Goal: Transaction & Acquisition: Purchase product/service

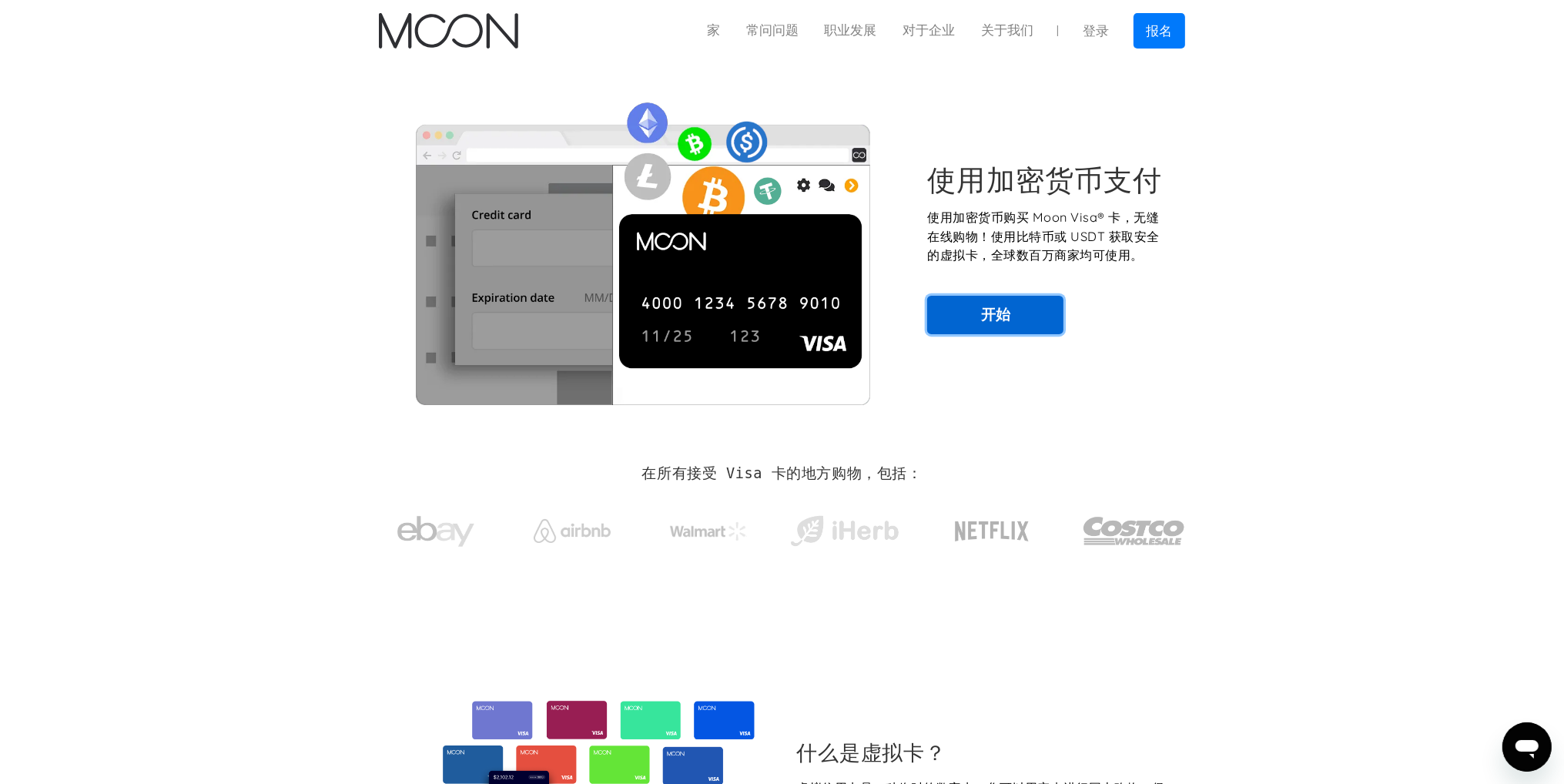
click at [1028, 325] on link "开始" at bounding box center [995, 315] width 137 height 38
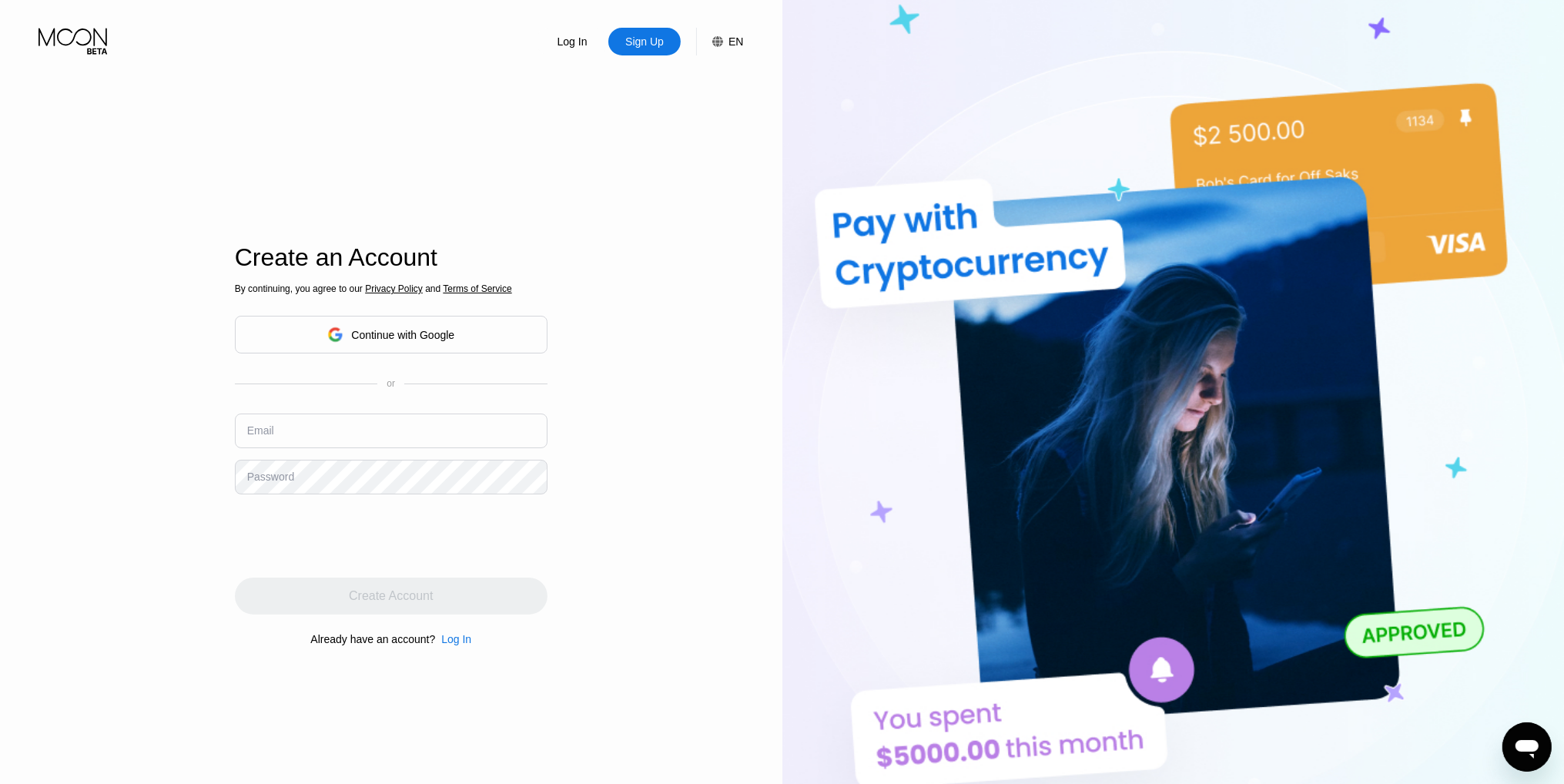
click at [725, 38] on div "EN" at bounding box center [727, 42] width 30 height 28
click at [697, 117] on img at bounding box center [705, 118] width 16 height 16
click at [638, 336] on div "Log In Sign Up EN Language English English Spanish Save Create an Account By co…" at bounding box center [391, 431] width 782 height 862
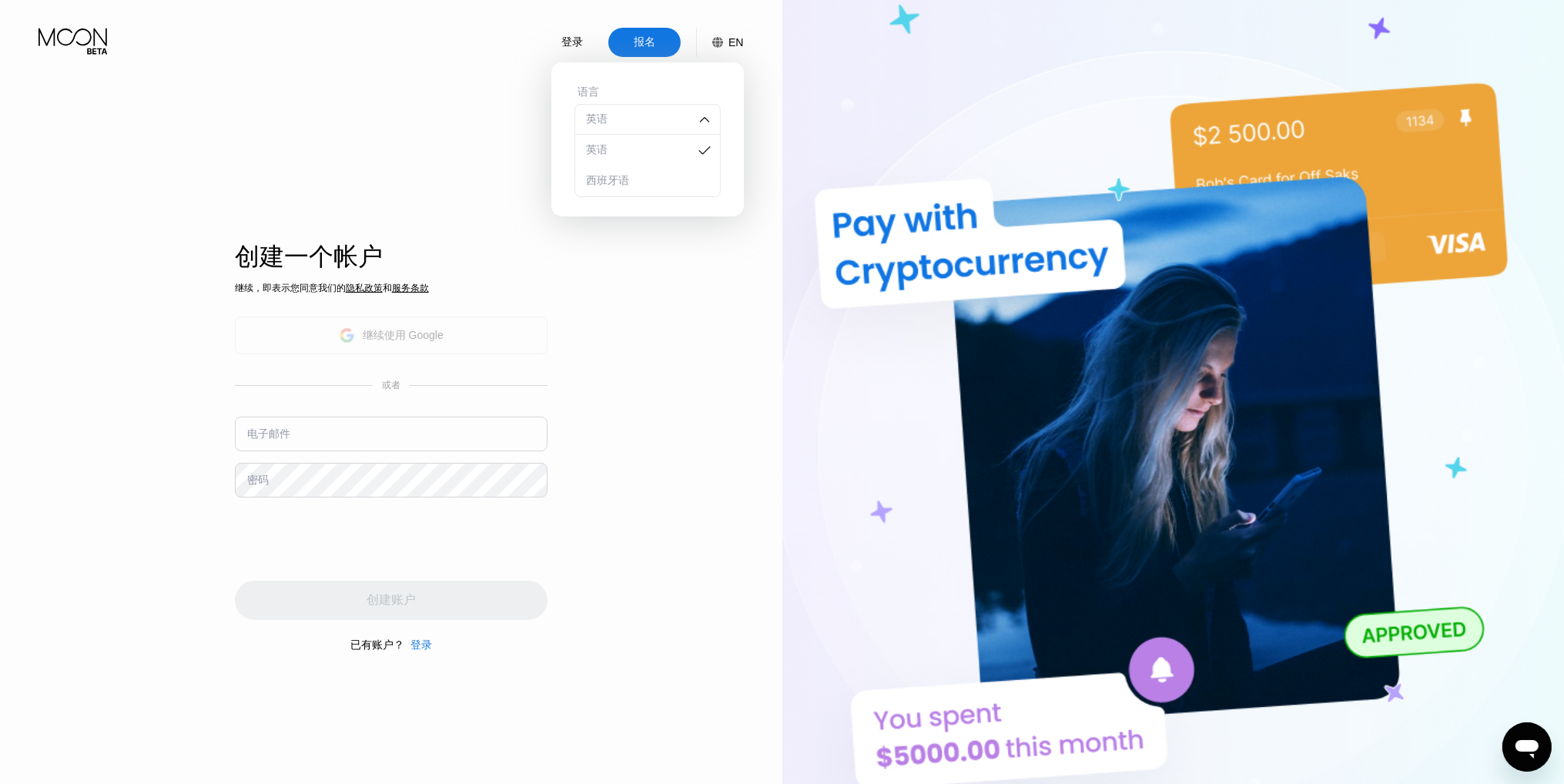
click at [390, 337] on font "继续使用 Google" at bounding box center [403, 335] width 81 height 12
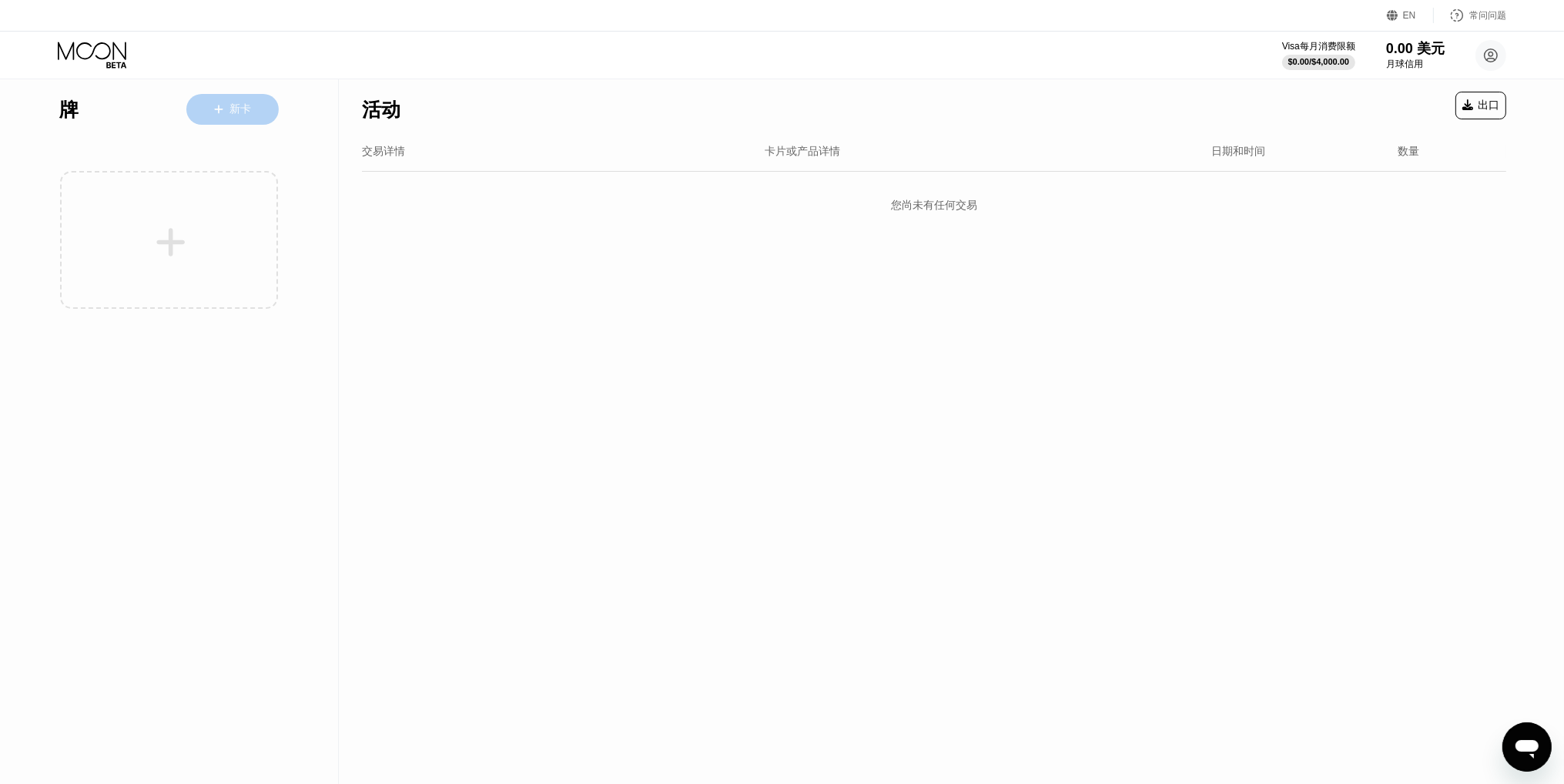
click at [234, 109] on font "新卡" at bounding box center [240, 109] width 22 height 12
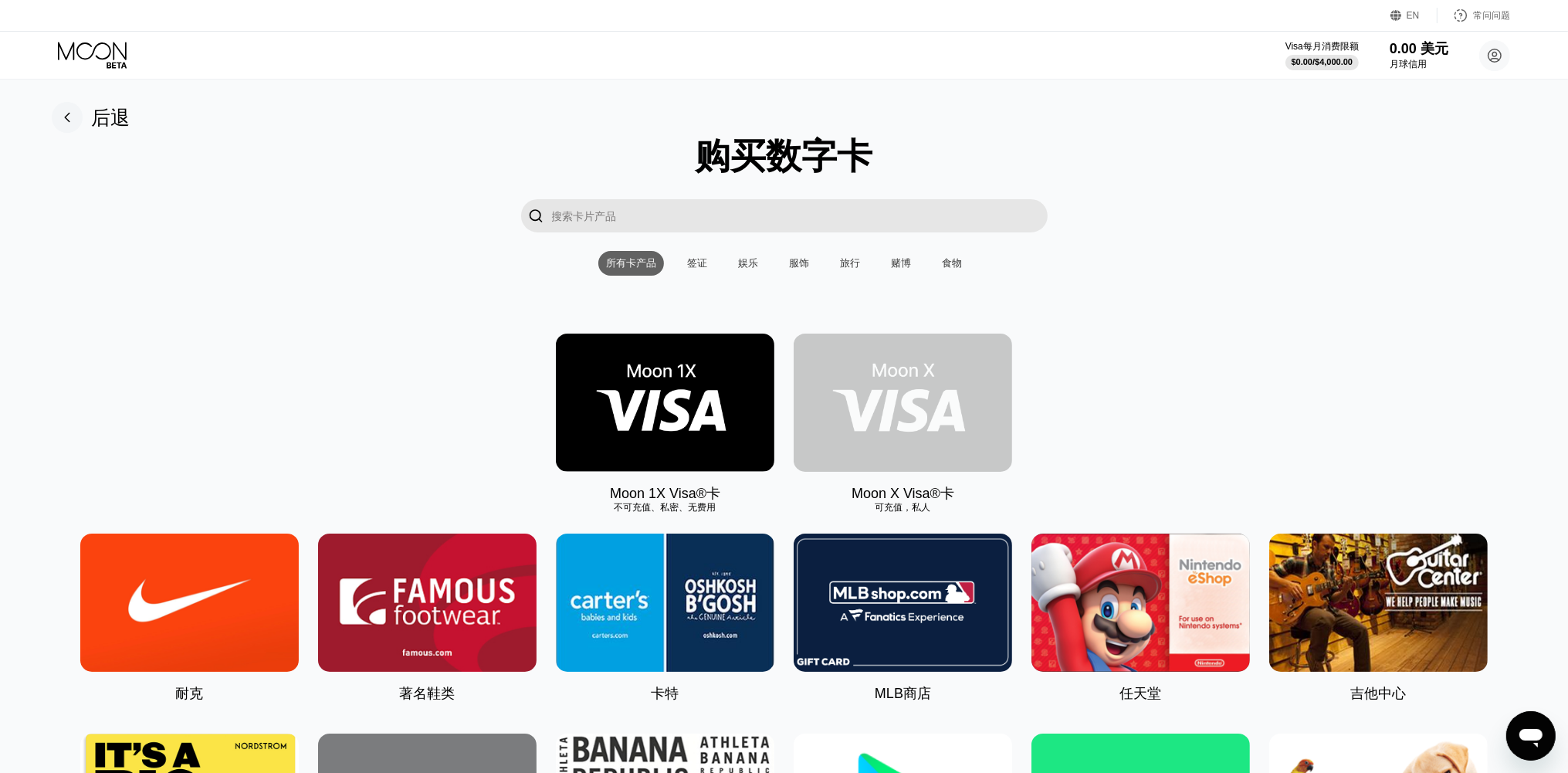
click at [907, 406] on img at bounding box center [902, 402] width 218 height 138
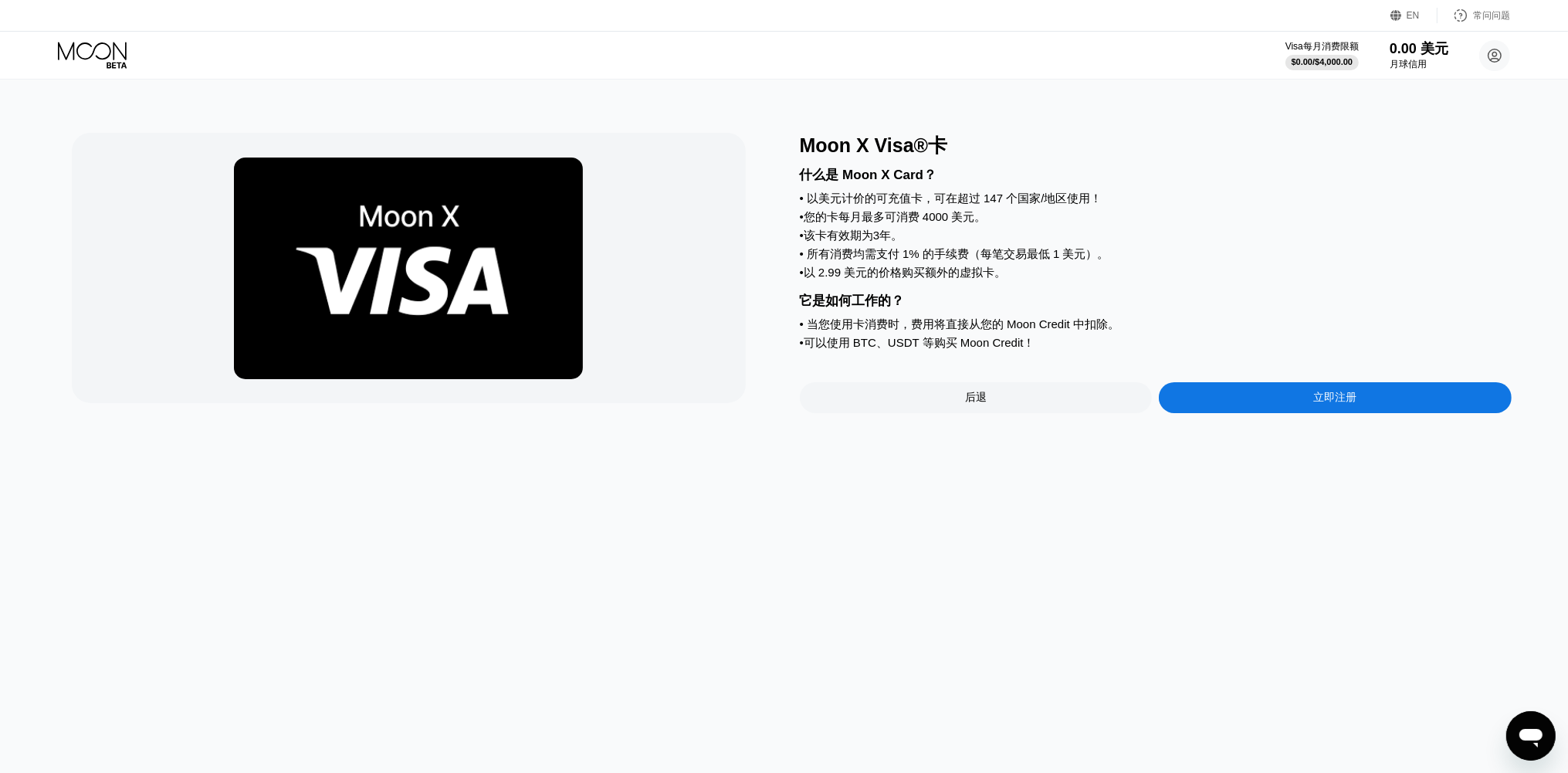
click at [1286, 410] on div "立即注册" at bounding box center [1335, 397] width 353 height 31
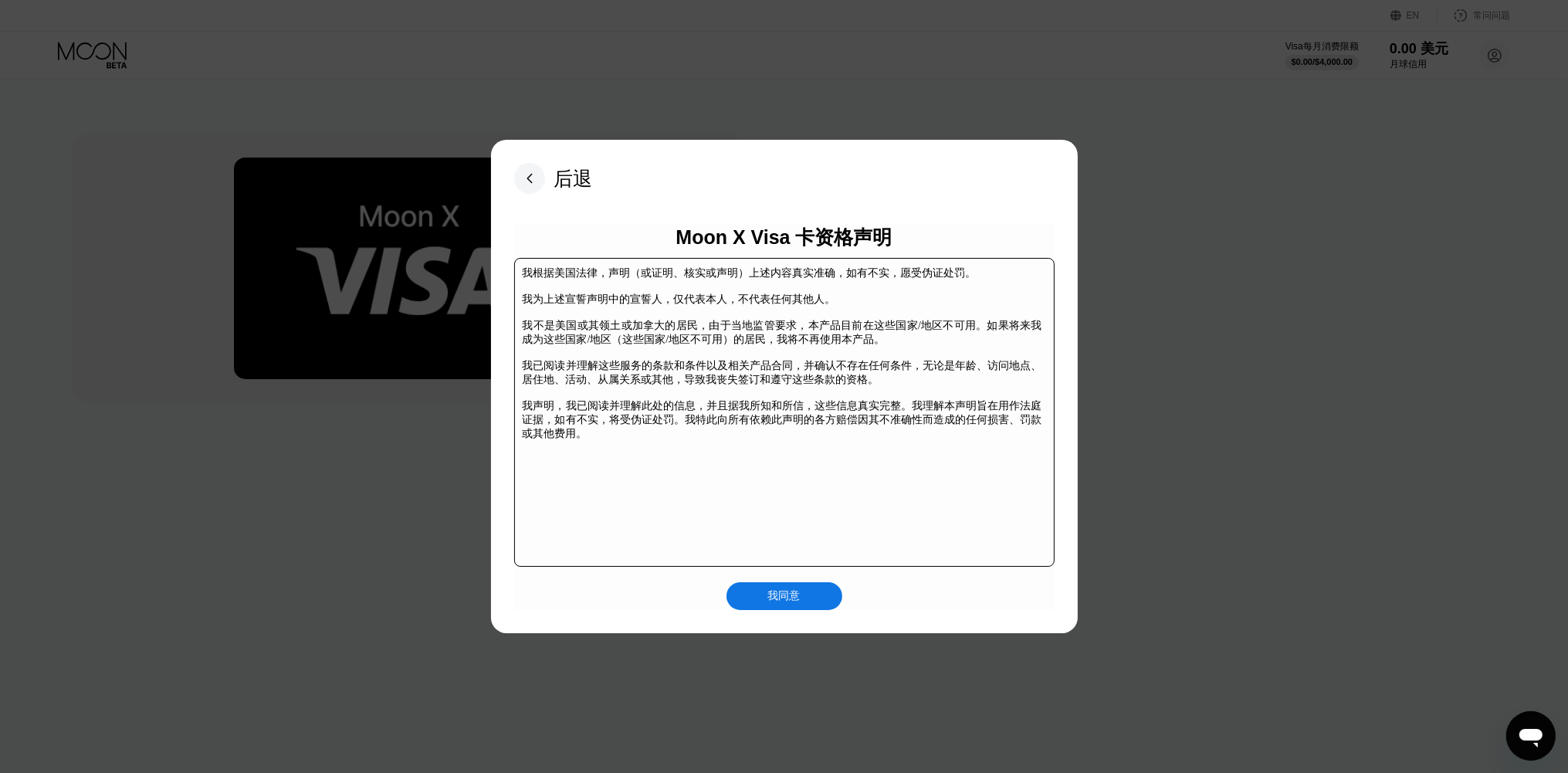
click at [784, 592] on font "我同意" at bounding box center [784, 595] width 32 height 12
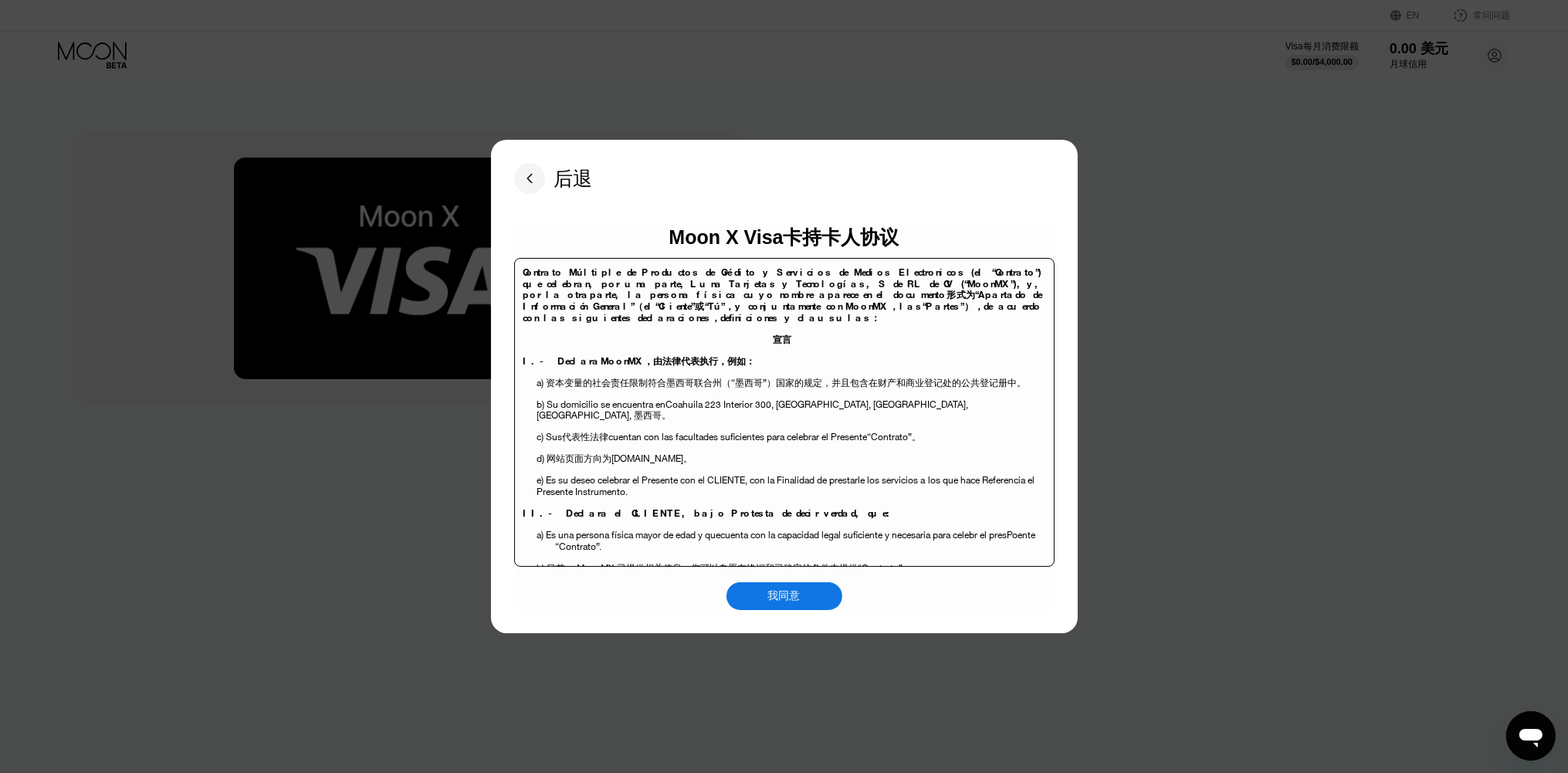
click at [775, 596] on font "我同意" at bounding box center [784, 595] width 32 height 12
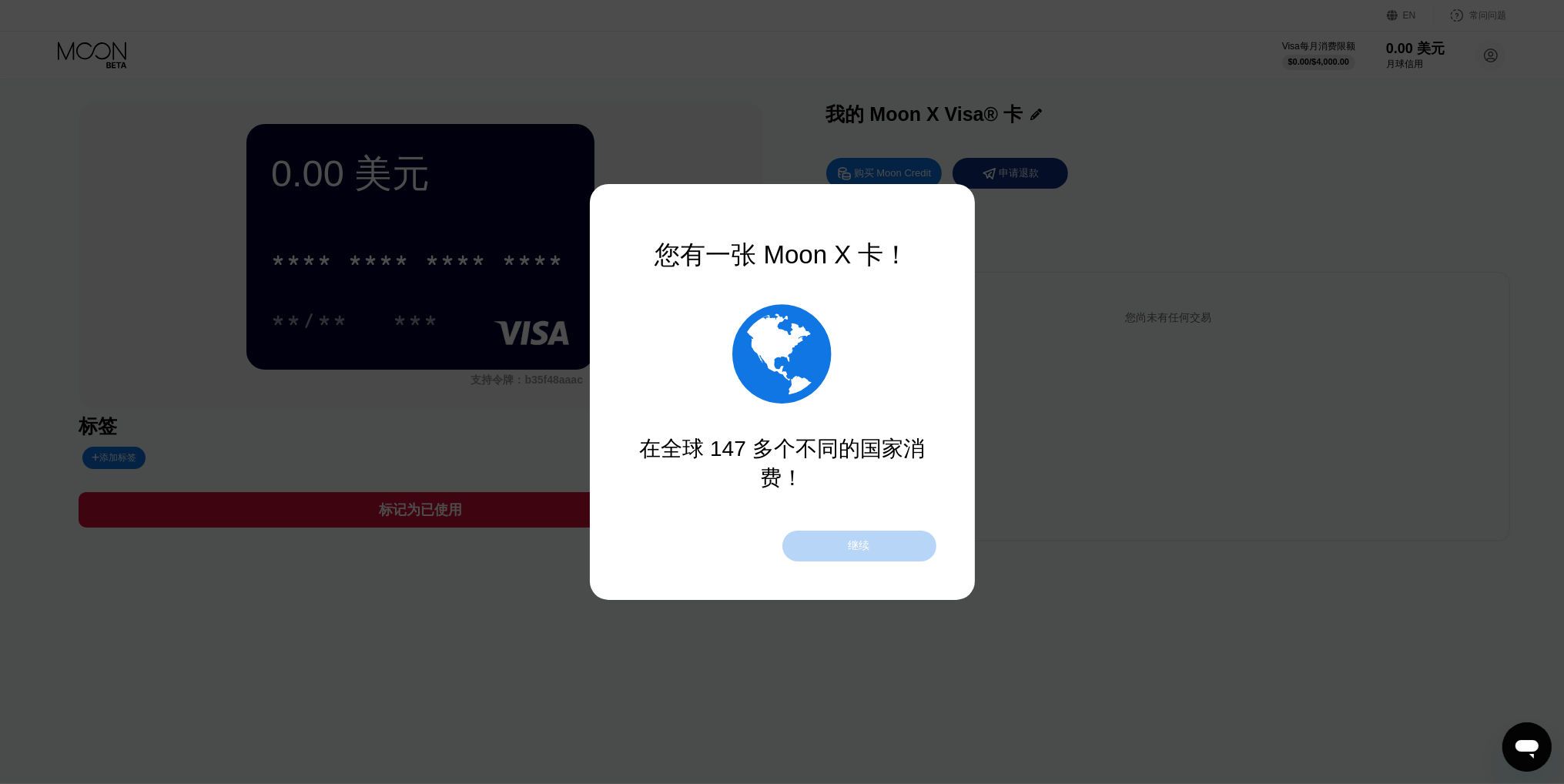
click at [849, 546] on font "继续" at bounding box center [859, 545] width 22 height 12
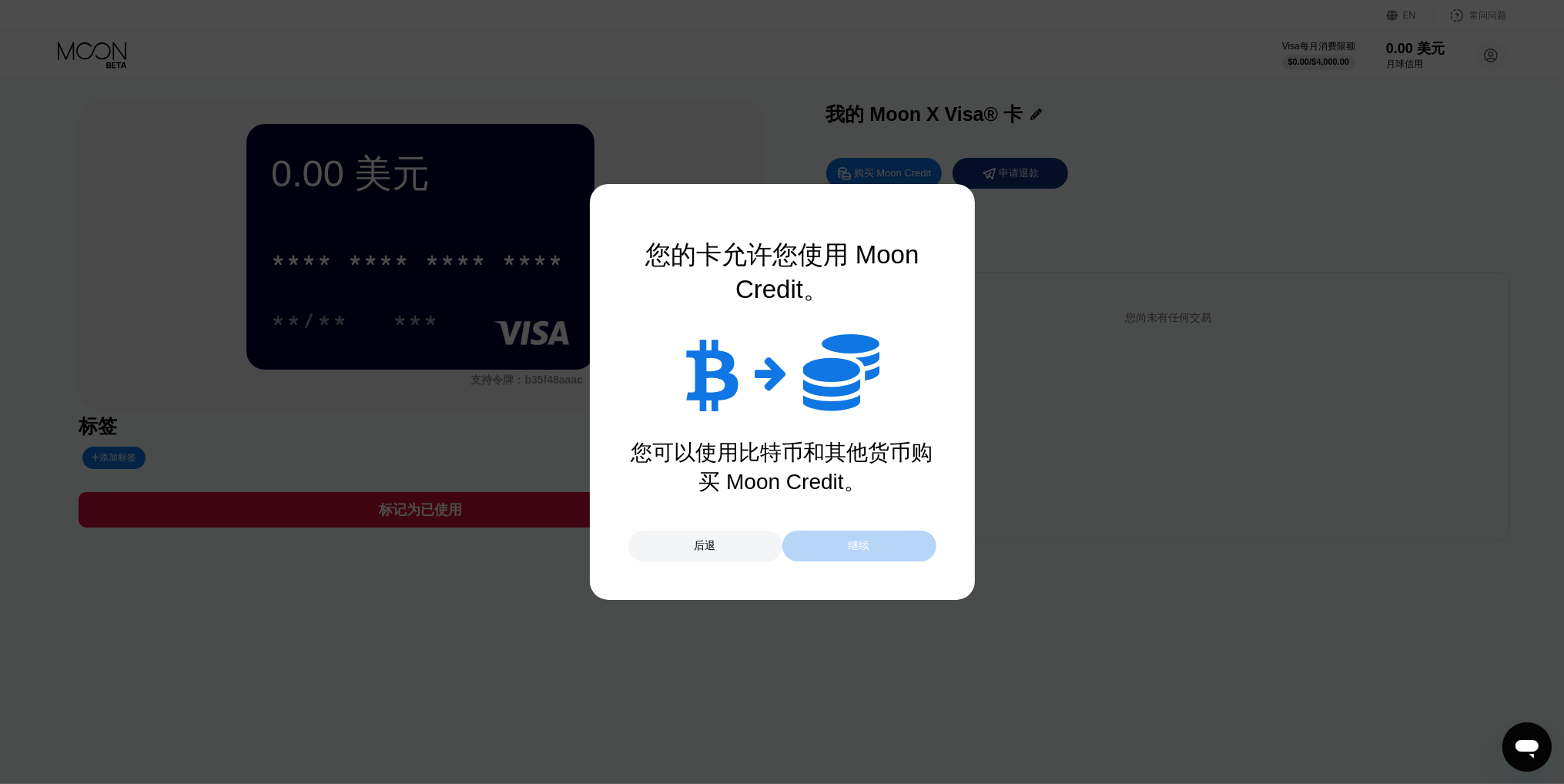
click at [845, 546] on div "继续" at bounding box center [859, 546] width 154 height 30
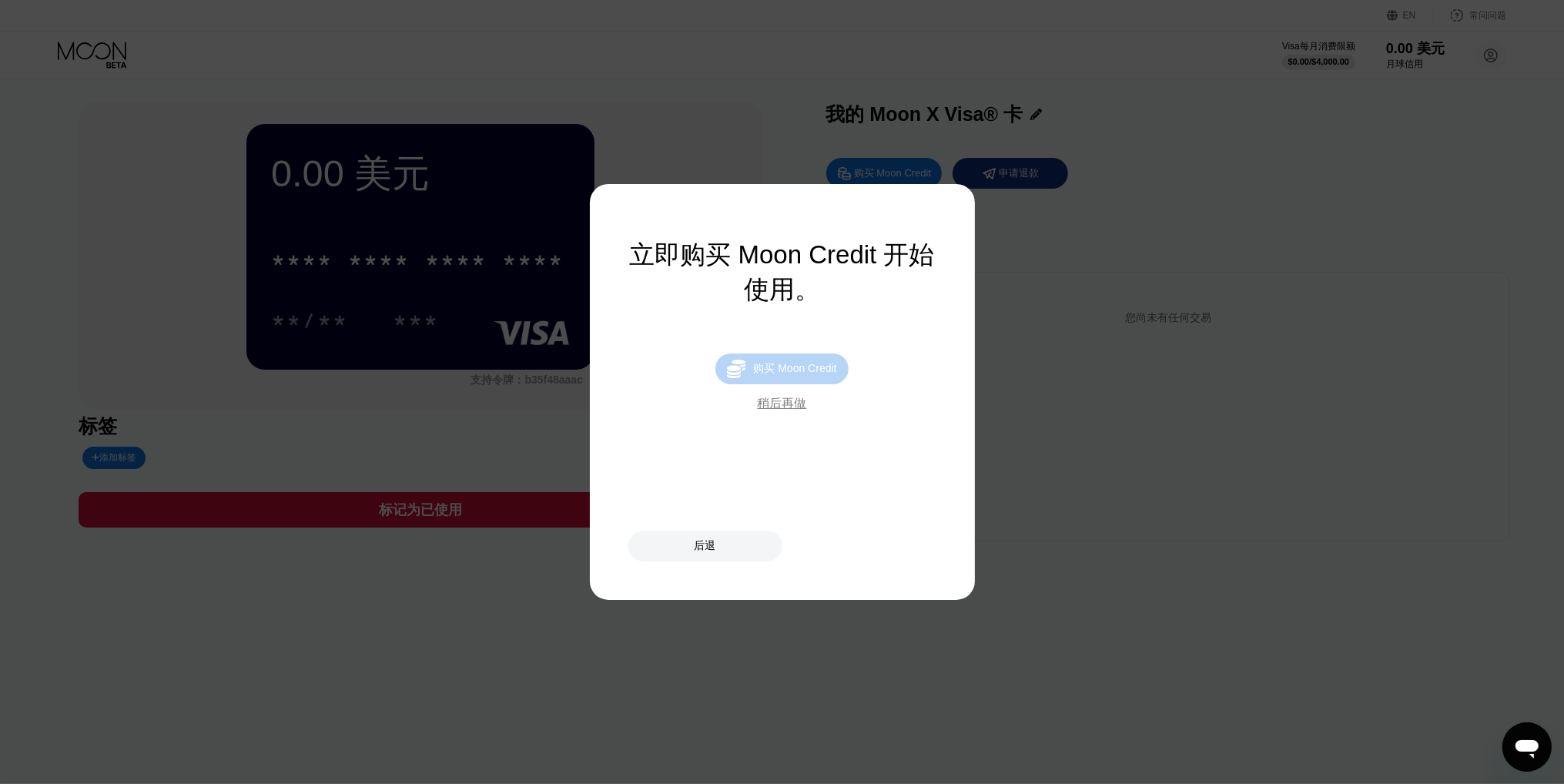
click at [796, 371] on font "购买 Moon Credit" at bounding box center [795, 368] width 84 height 12
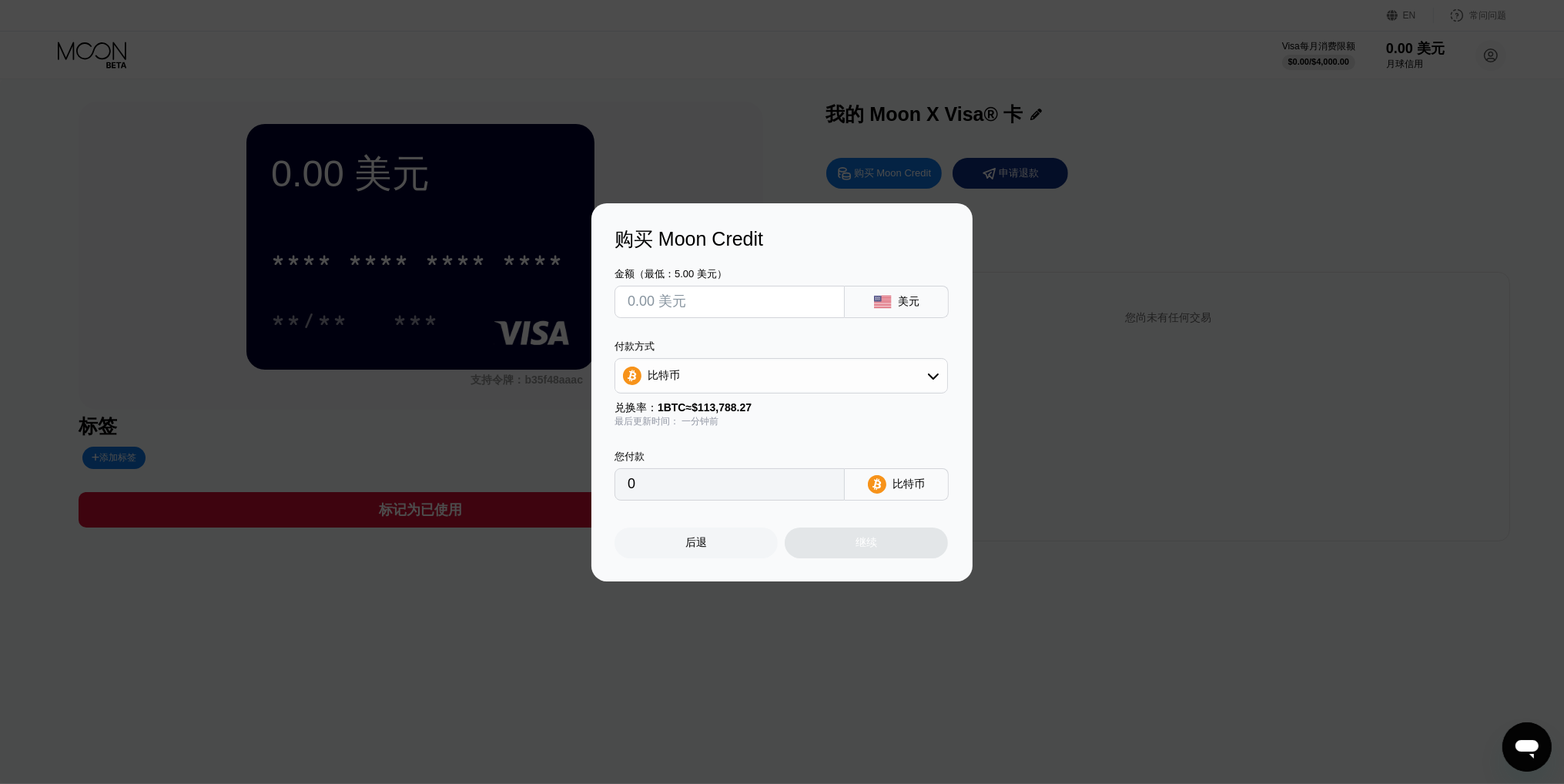
click at [709, 305] on input "text" at bounding box center [729, 301] width 204 height 30
type input "$2"
type input "0.00001758"
type input "$20"
type input "0.00017577"
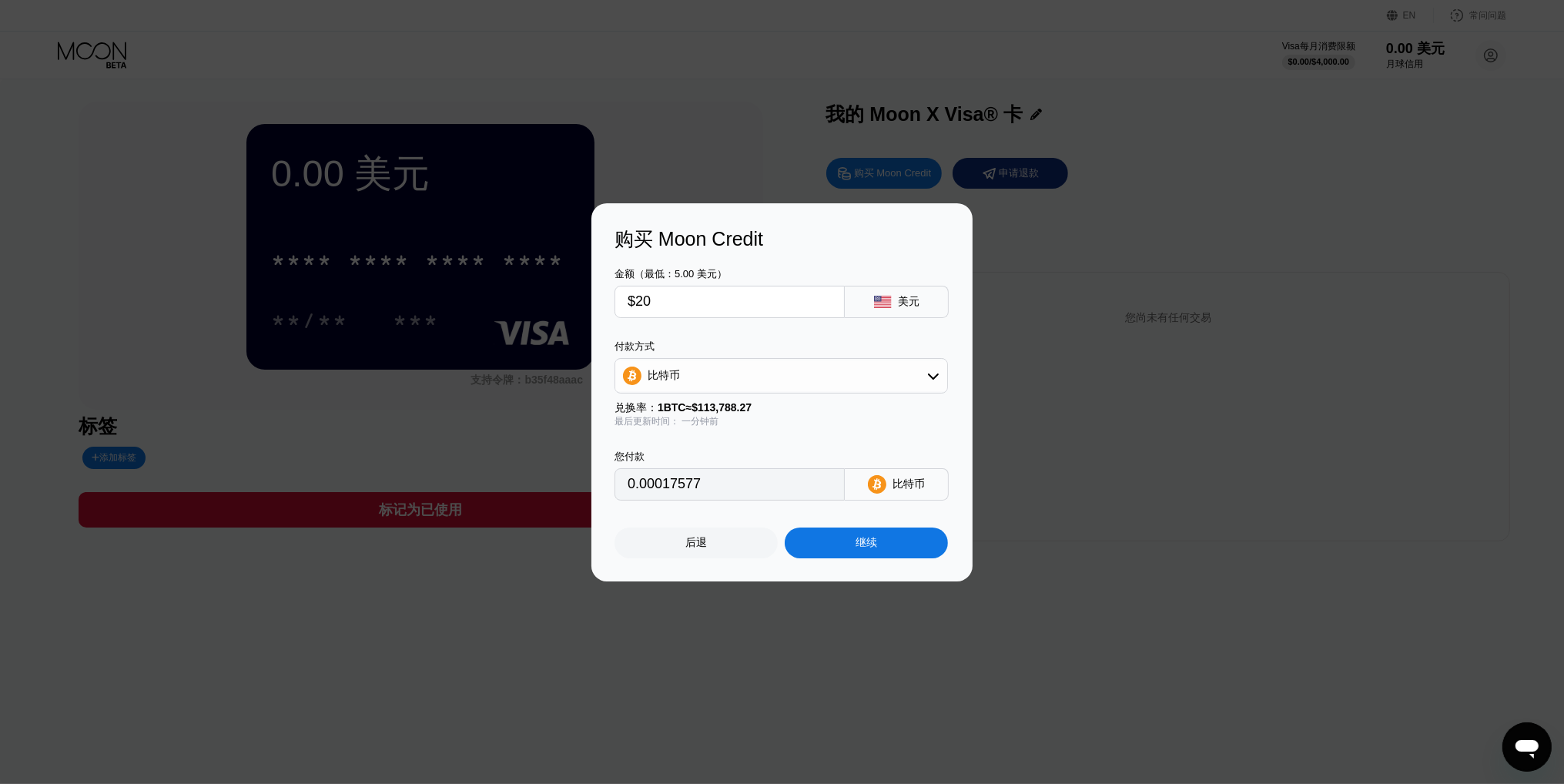
type input "$200"
type input "0.00175766"
type input "$200"
click at [794, 382] on div "比特币" at bounding box center [781, 375] width 332 height 30
click at [741, 447] on div "TRON 上的 USDT" at bounding box center [790, 452] width 291 height 14
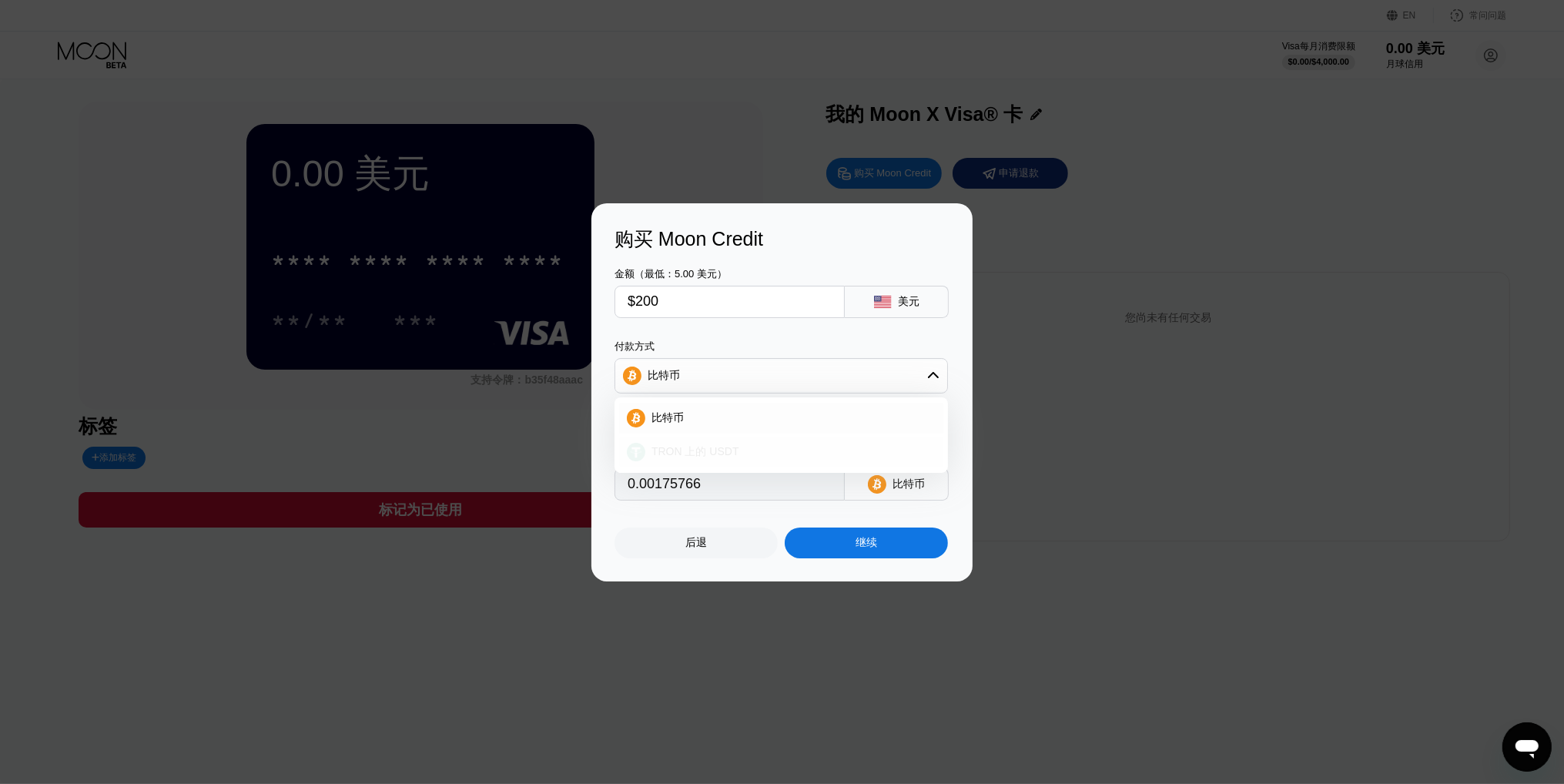
type input "202.02"
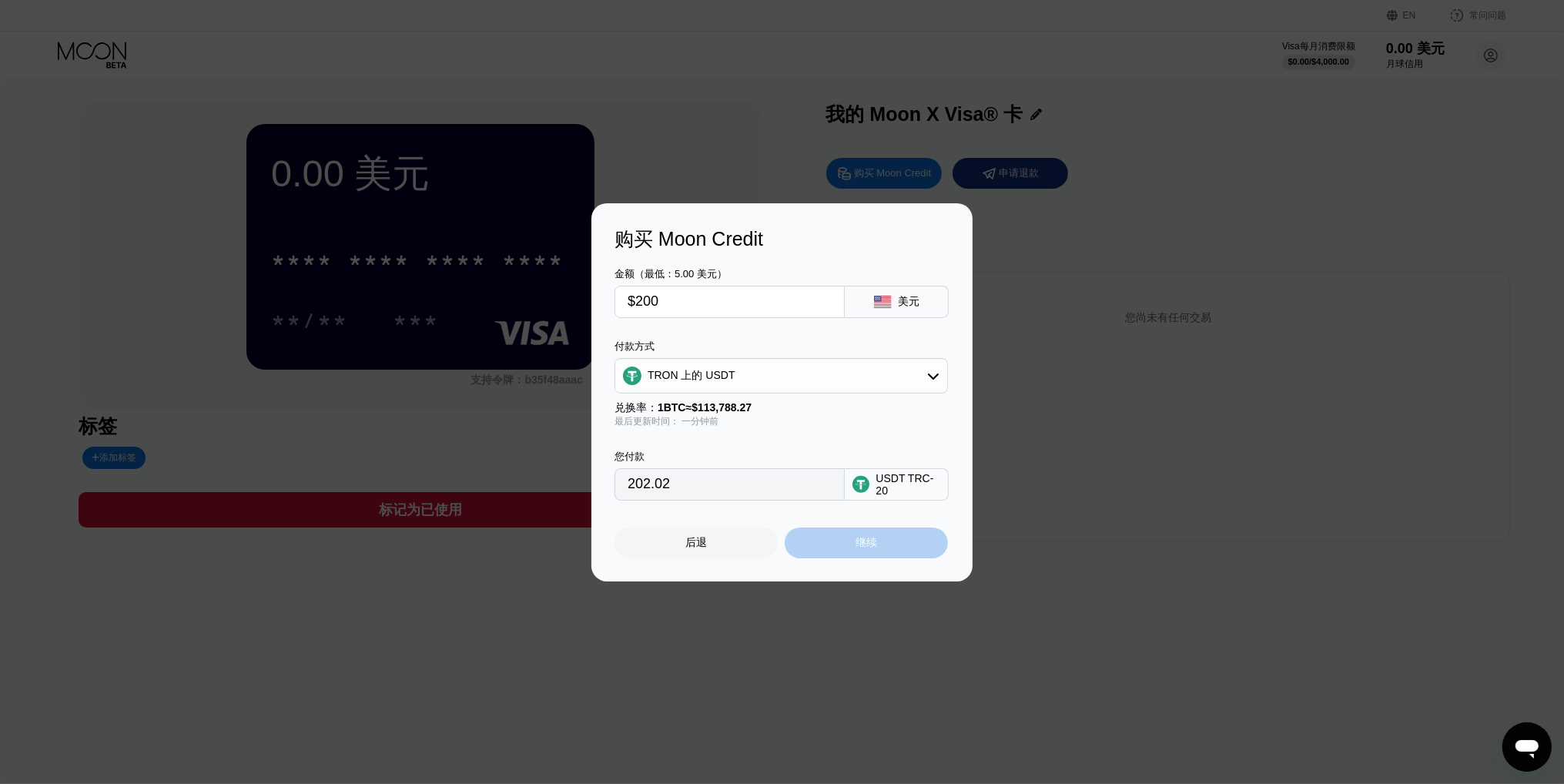
click at [865, 543] on font "继续" at bounding box center [866, 542] width 22 height 12
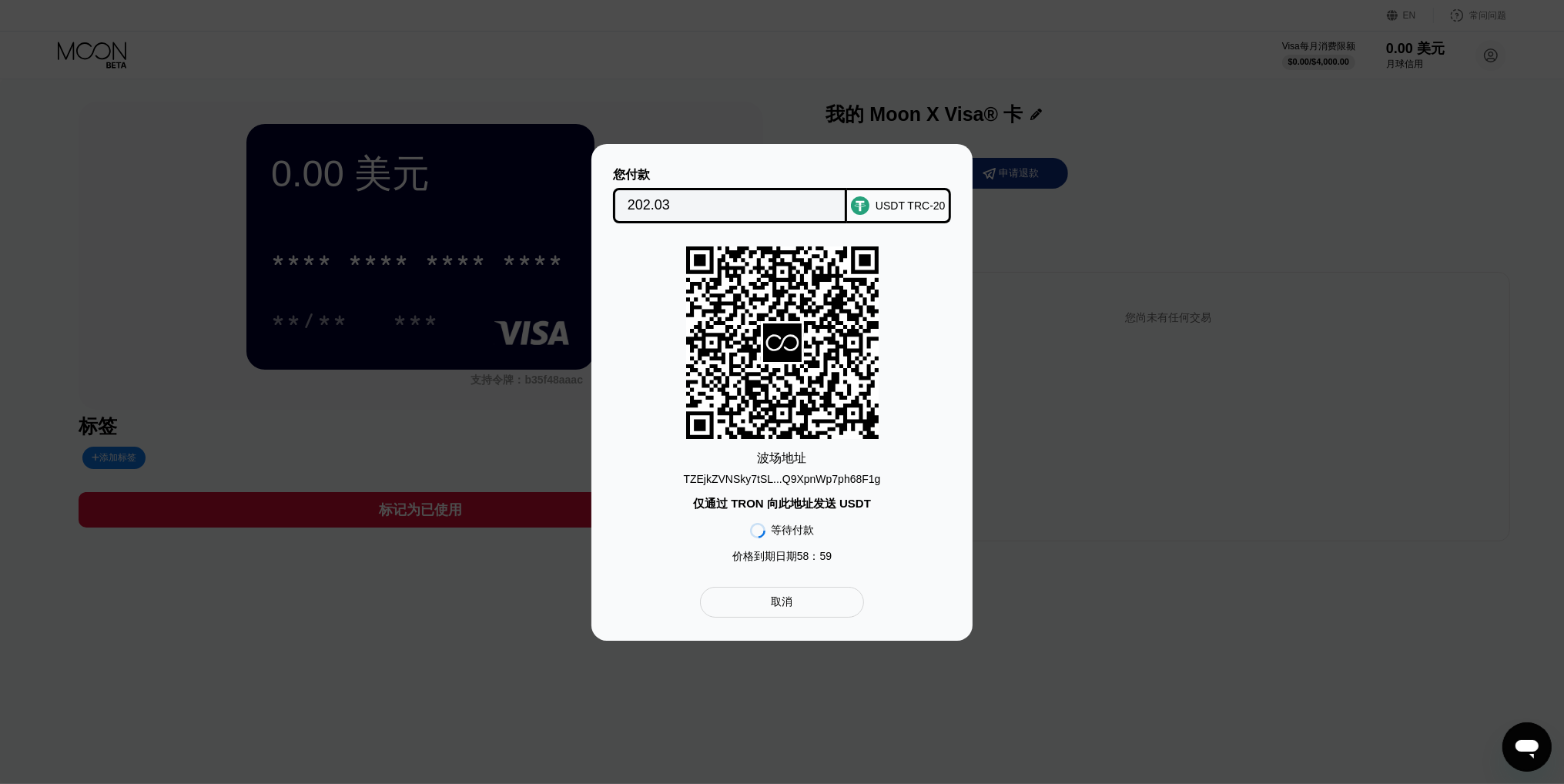
click at [809, 481] on font "TZEjkZVNSky7tSL...Q9XpnWp7ph68F1g" at bounding box center [782, 479] width 197 height 12
click at [618, 285] on div "波场 地址 TZEjkZVNSky7tSL...Q9XpnWp7ph68F1g 仅通过 TRON 向此地址发送 USDT 等待付款 价格到期日期 58 ： 59" at bounding box center [782, 408] width 335 height 325
click at [705, 209] on input "202.03" at bounding box center [730, 205] width 205 height 30
click at [762, 204] on input "202.03" at bounding box center [730, 205] width 205 height 30
click at [1072, 497] on div "您付款 202.03 USDT TRC-20 波场 地址 TZEjkZVNSky7tSL...Q9XpnWp7ph68F1g 仅通过 TRON 向此地址发送 …" at bounding box center [782, 392] width 1564 height 497
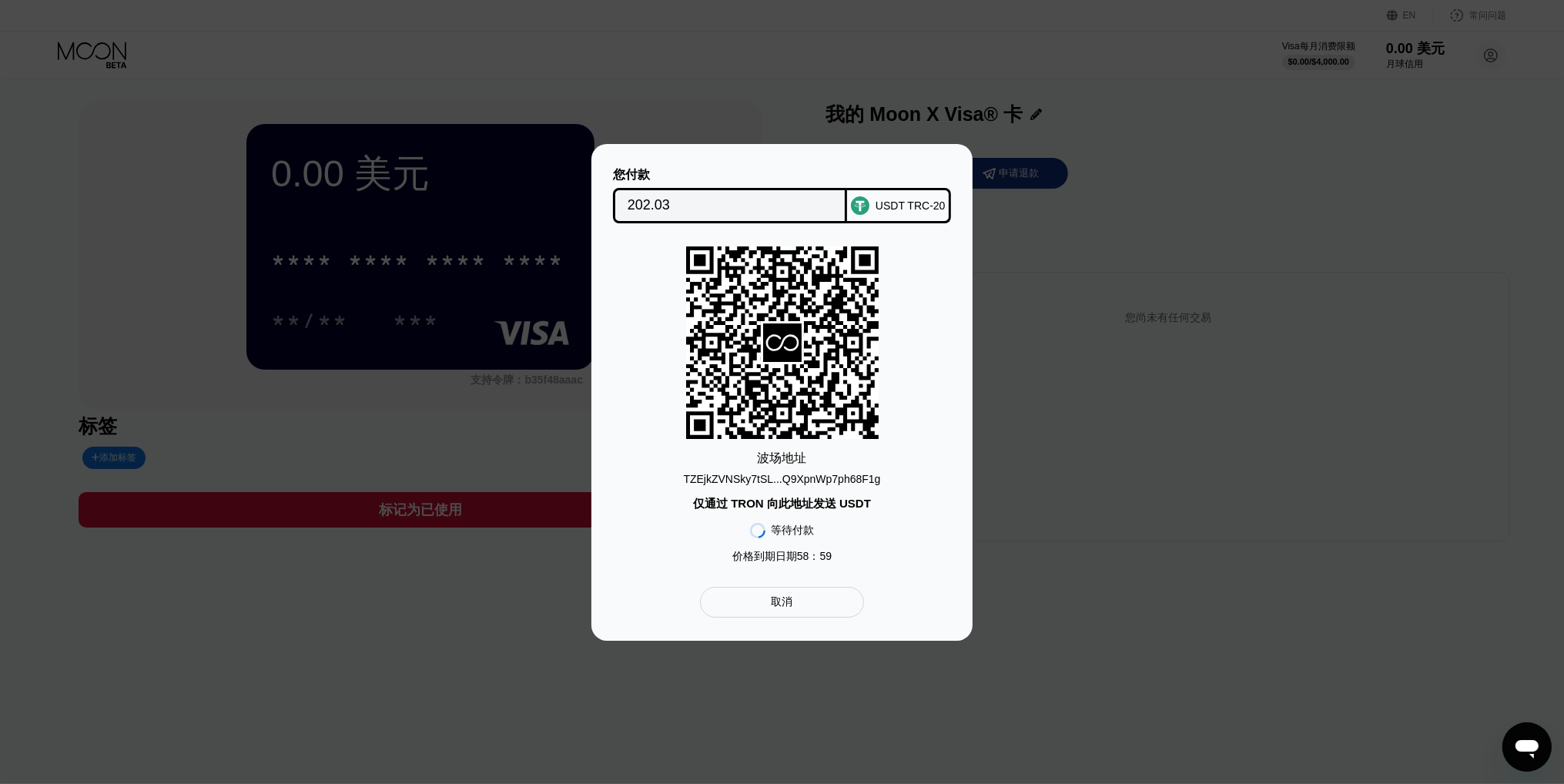
click at [792, 604] on div "取消" at bounding box center [782, 601] width 164 height 30
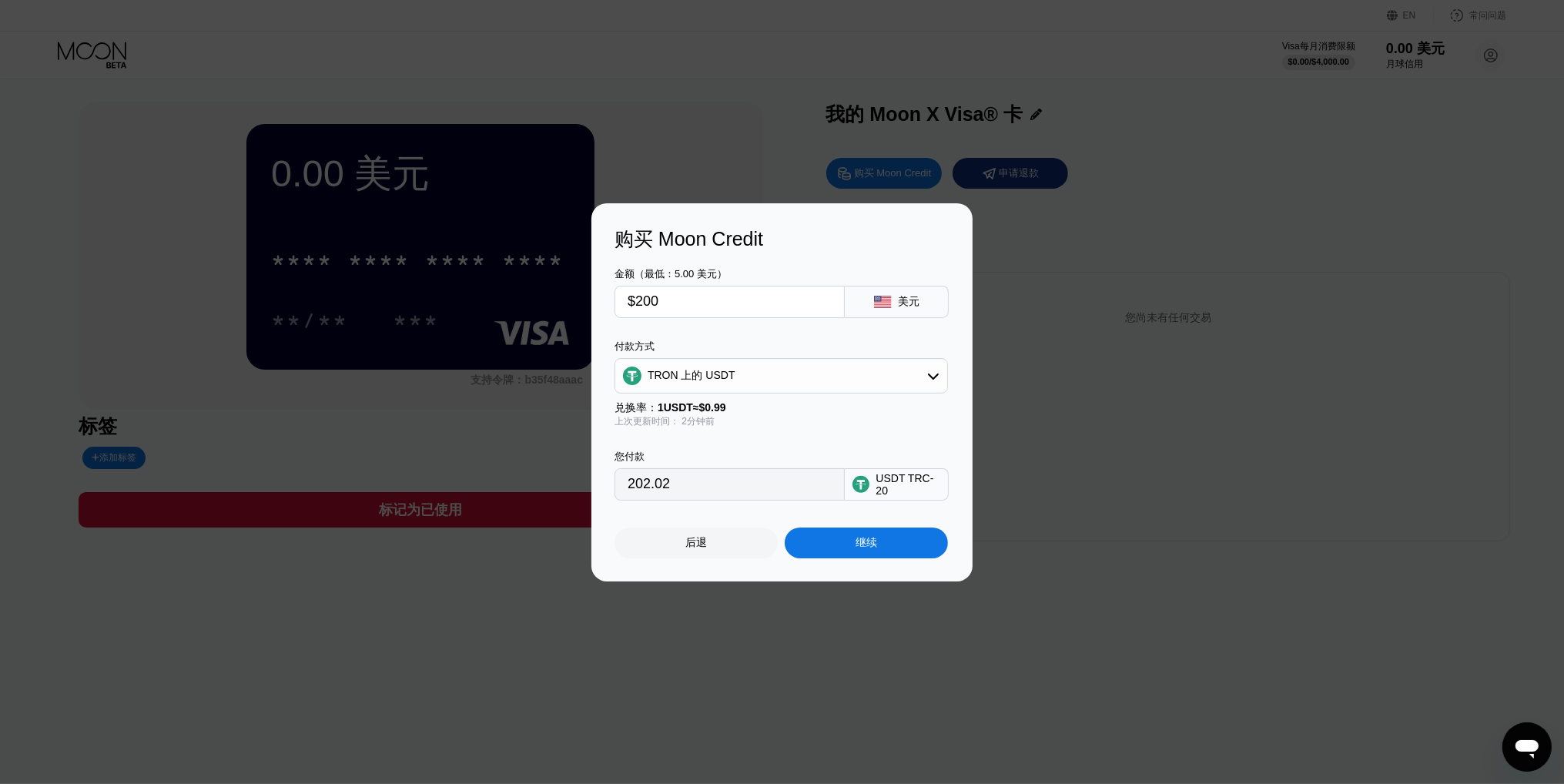
click at [699, 305] on input "$200" at bounding box center [729, 301] width 204 height 30
drag, startPoint x: 708, startPoint y: 305, endPoint x: 628, endPoint y: 297, distance: 80.4
click at [628, 297] on input "$200" at bounding box center [729, 301] width 204 height 30
type input "$5"
type input "5.05"
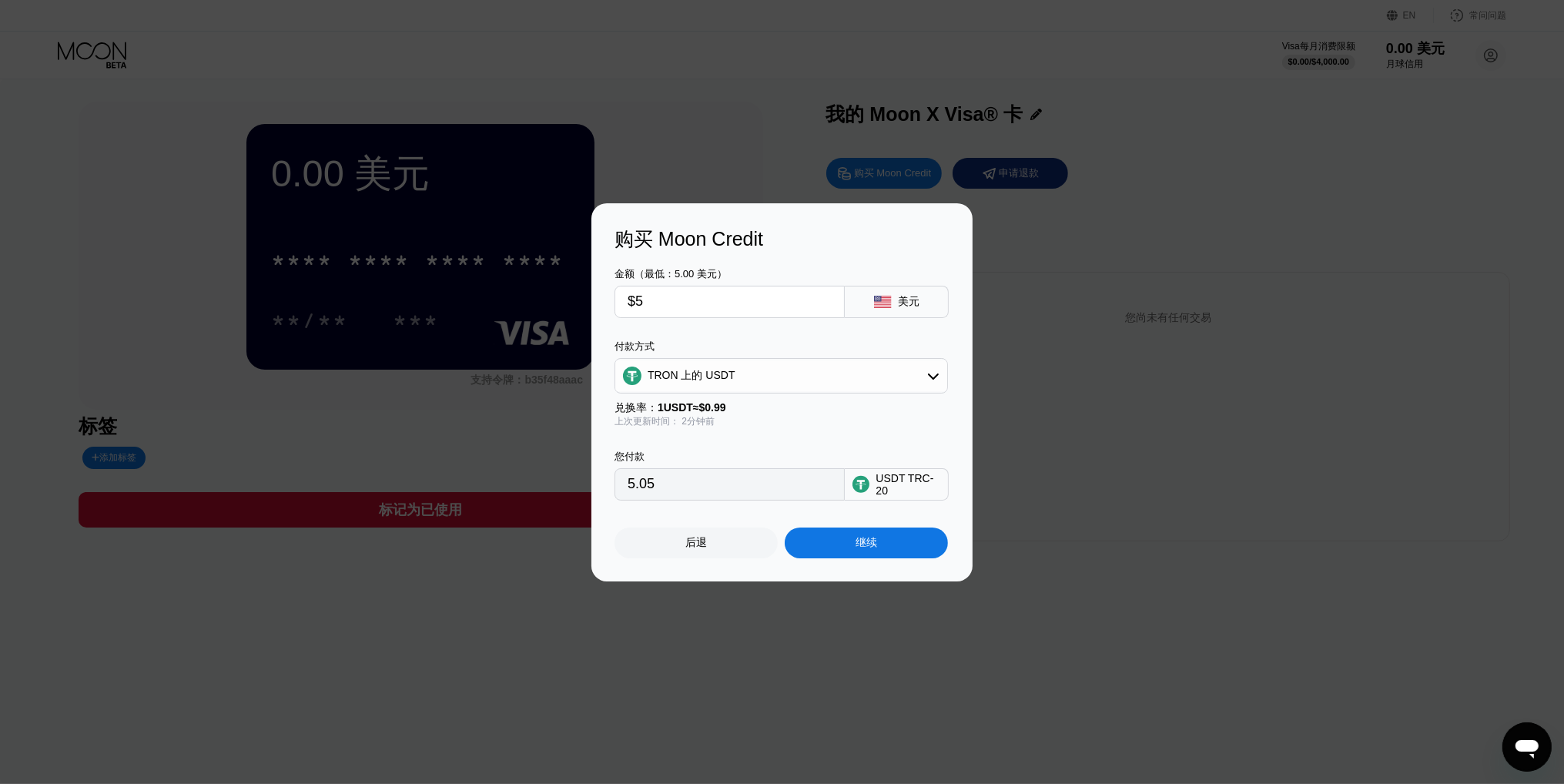
type input "$50"
type input "50.51"
type input "$50"
click at [858, 541] on font "继续" at bounding box center [866, 542] width 22 height 12
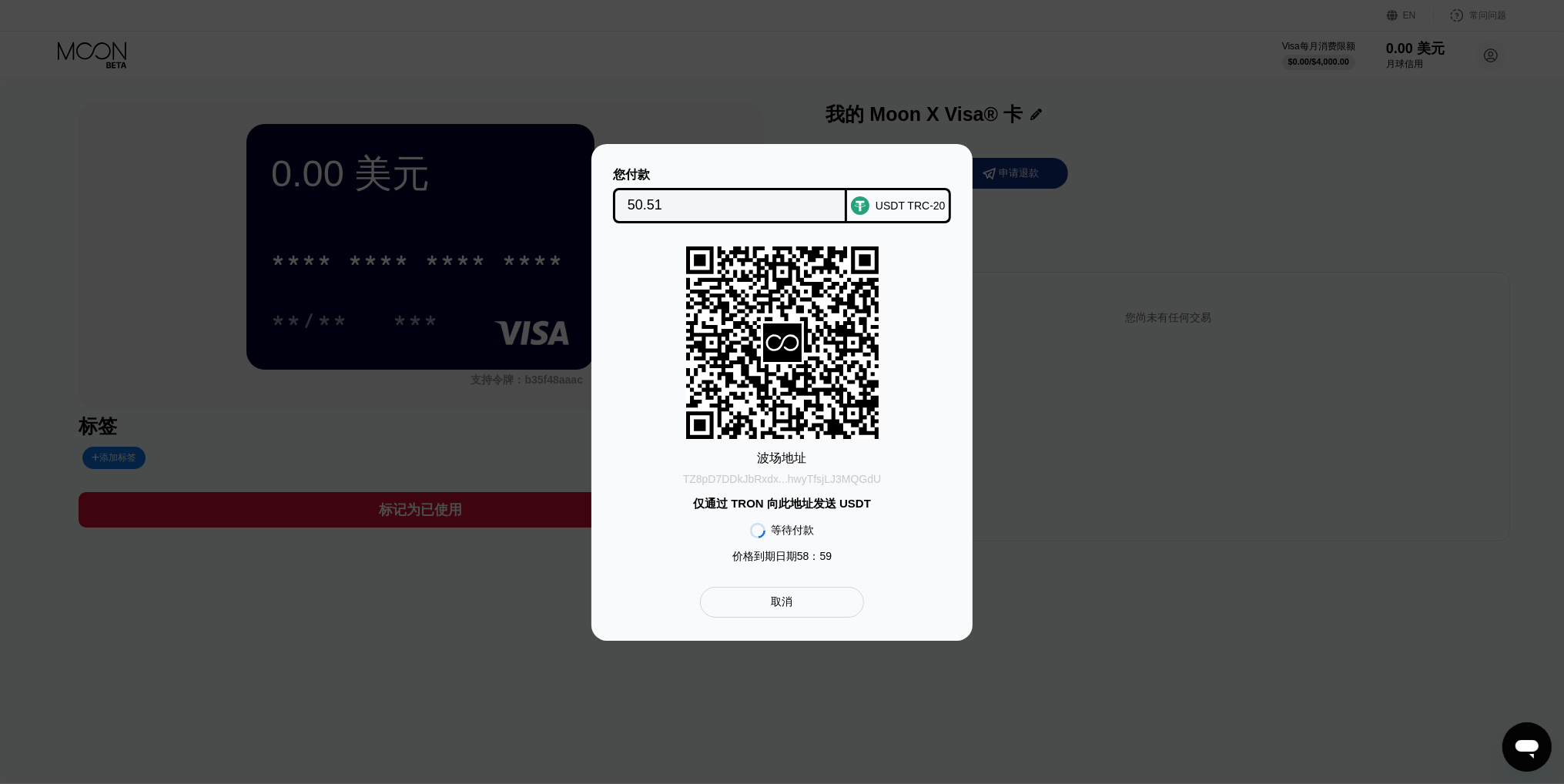
click at [841, 477] on font "TZ8pD7DDkJbRxdx...hwyTfsjLJ3MQGdU" at bounding box center [782, 479] width 198 height 12
click at [707, 144] on div "您付款 50.51 USDT TRC-20 波场 地址 TZ8pD7DDkJbRxdx...hwyTfsjLJ3MQGdU 仅通过 TRON 向此地址发送 U…" at bounding box center [782, 392] width 381 height 497
click at [728, 23] on div at bounding box center [789, 392] width 1577 height 784
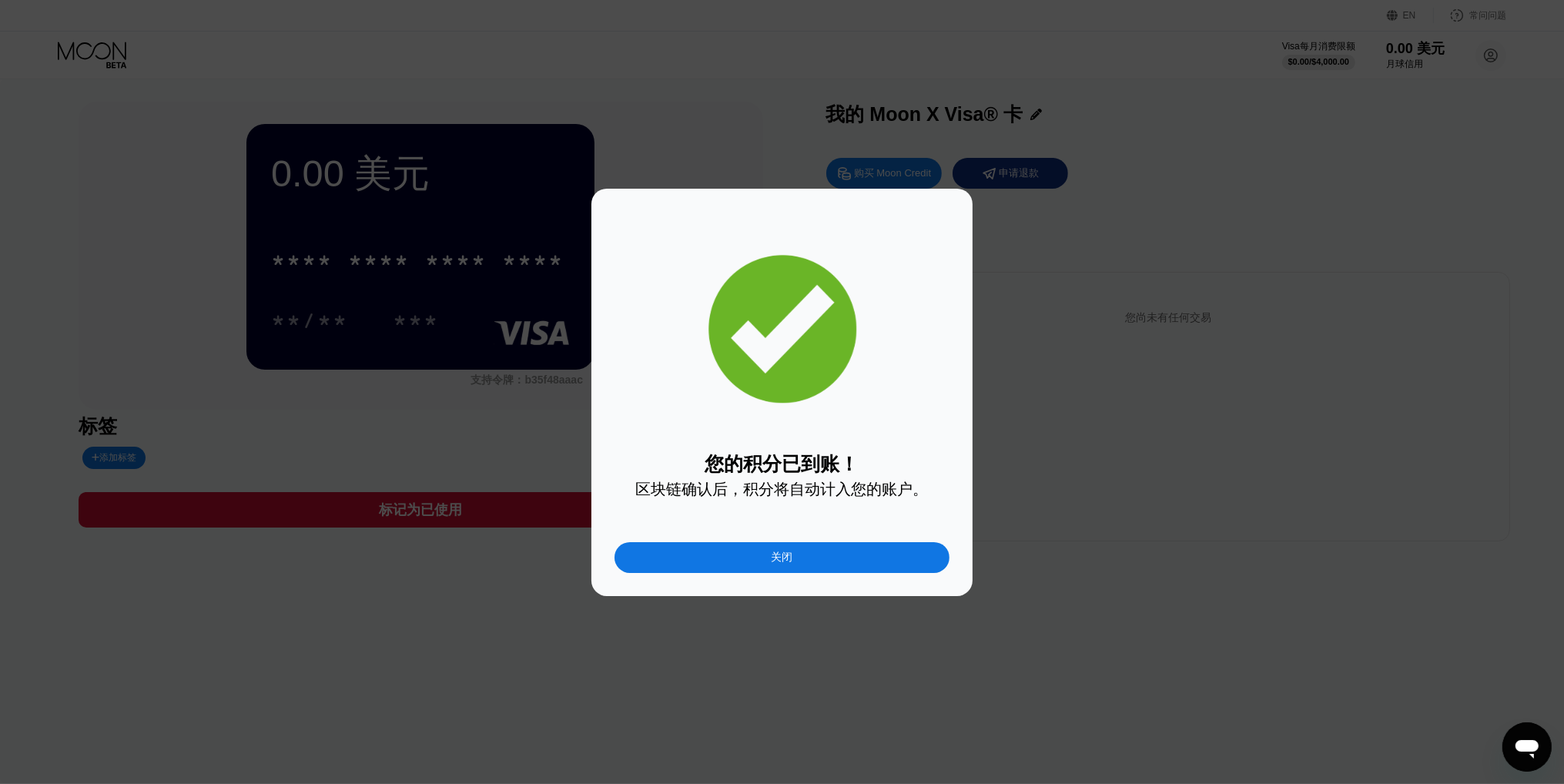
click at [819, 553] on div "关闭" at bounding box center [782, 557] width 335 height 30
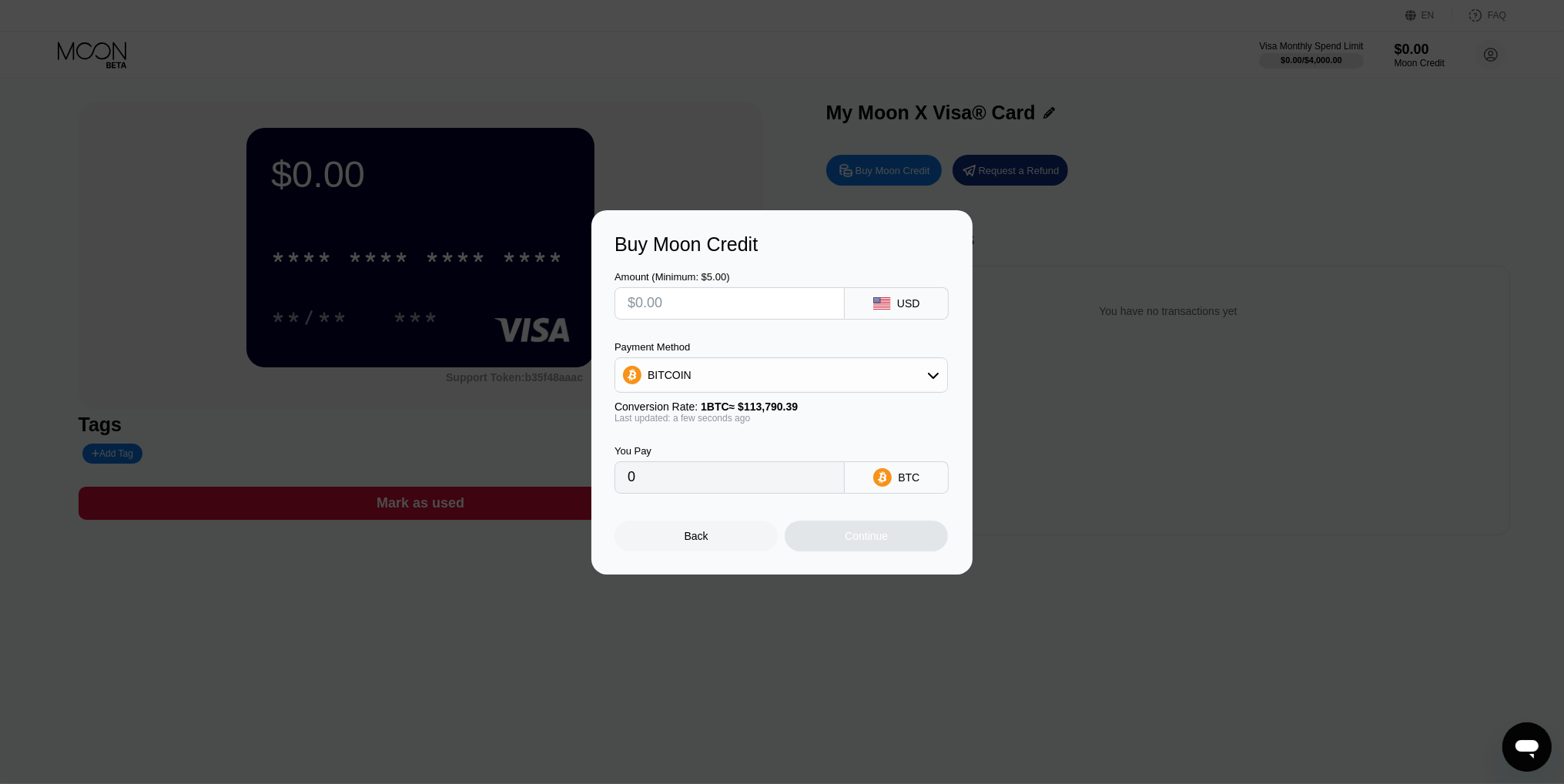
click at [1057, 602] on div at bounding box center [789, 392] width 1577 height 784
click at [758, 371] on div "BITCOIN" at bounding box center [781, 374] width 332 height 30
click at [1055, 261] on div "Buy Moon Credit Amount (Minimum: $5.00) USD Payment Method BITCOIN BITCOIN USDT…" at bounding box center [782, 392] width 1564 height 364
click at [711, 559] on div "Buy Moon Credit Amount (Minimum: $5.00) USD Payment Method BITCOIN BITCOIN USDT…" at bounding box center [782, 392] width 381 height 364
click at [705, 549] on div "Back" at bounding box center [696, 535] width 164 height 30
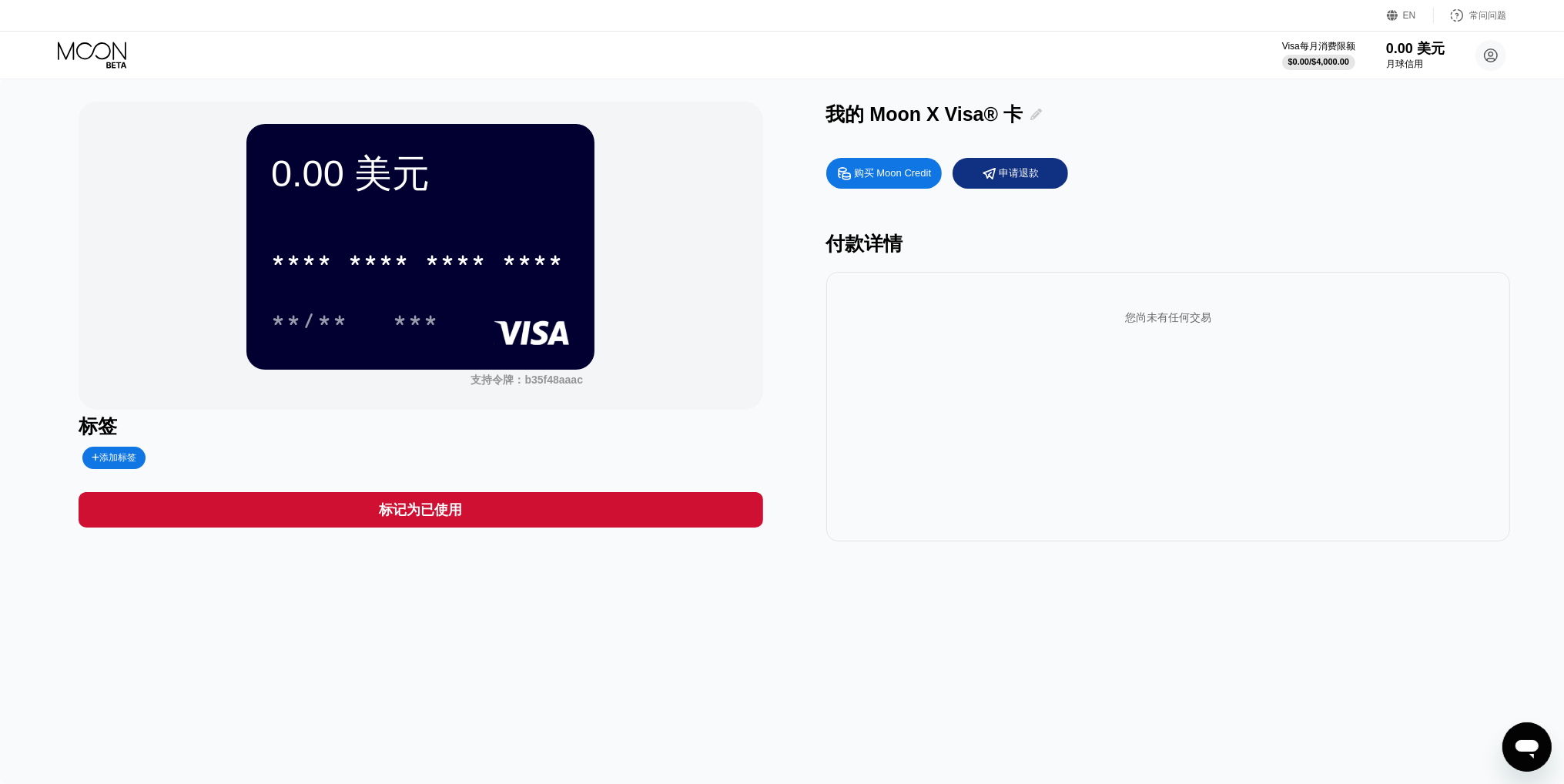
click at [1033, 117] on icon at bounding box center [1036, 114] width 11 height 11
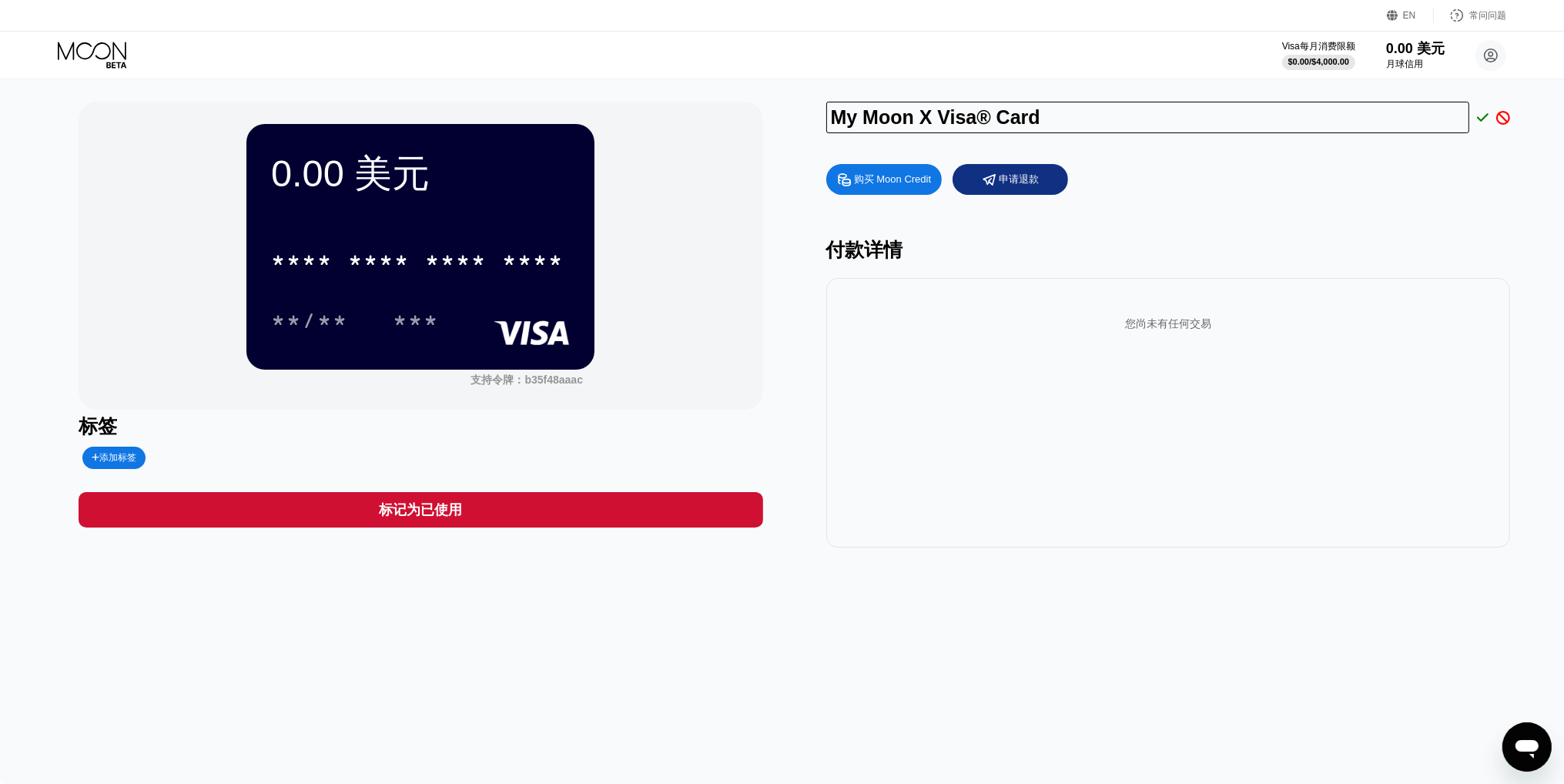
click at [1429, 195] on div "购买 Moon Credit 申请退款" at bounding box center [1168, 178] width 684 height 30
click at [1480, 121] on icon at bounding box center [1483, 117] width 12 height 14
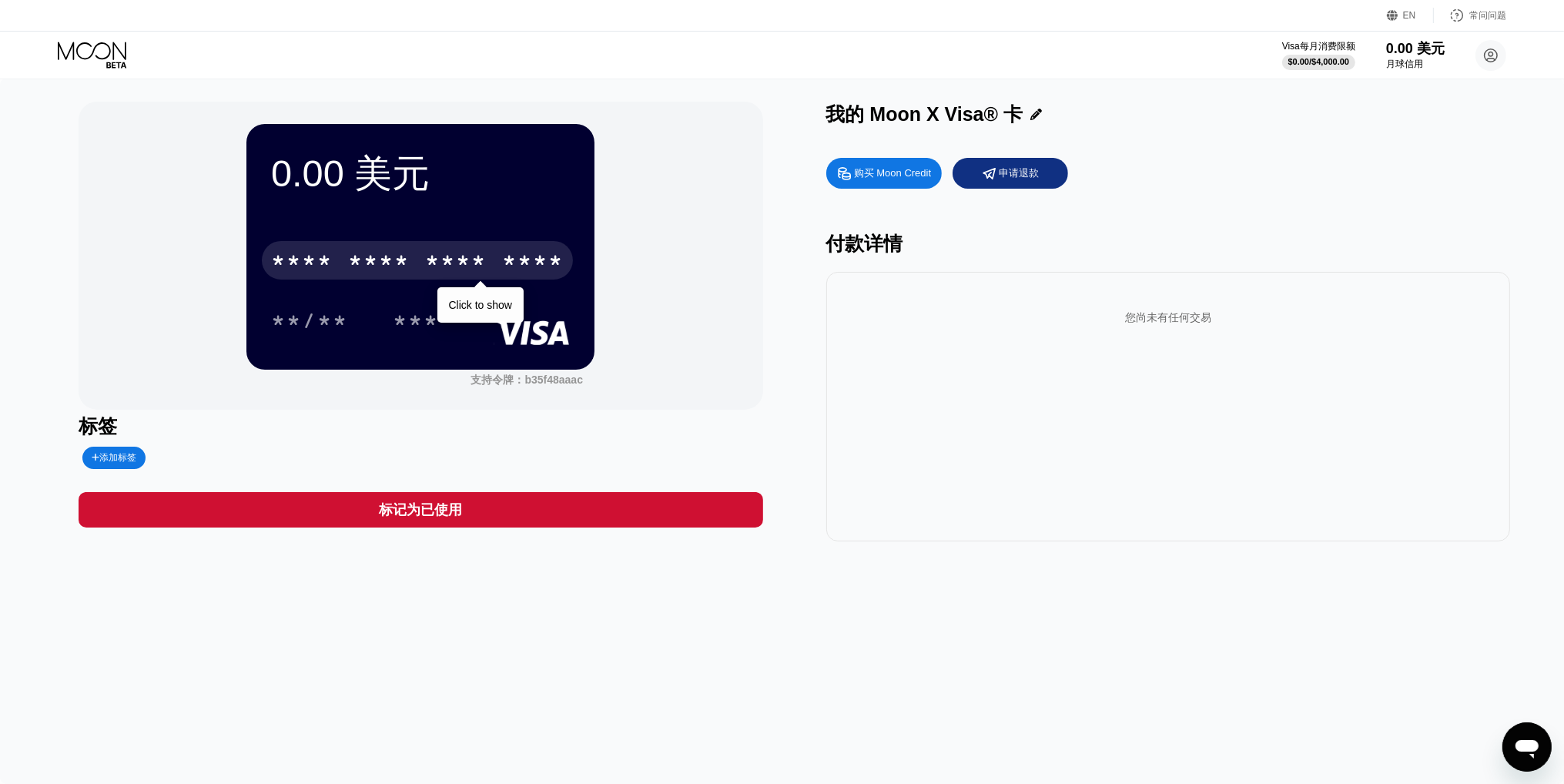
click at [514, 258] on font "****" at bounding box center [533, 263] width 62 height 24
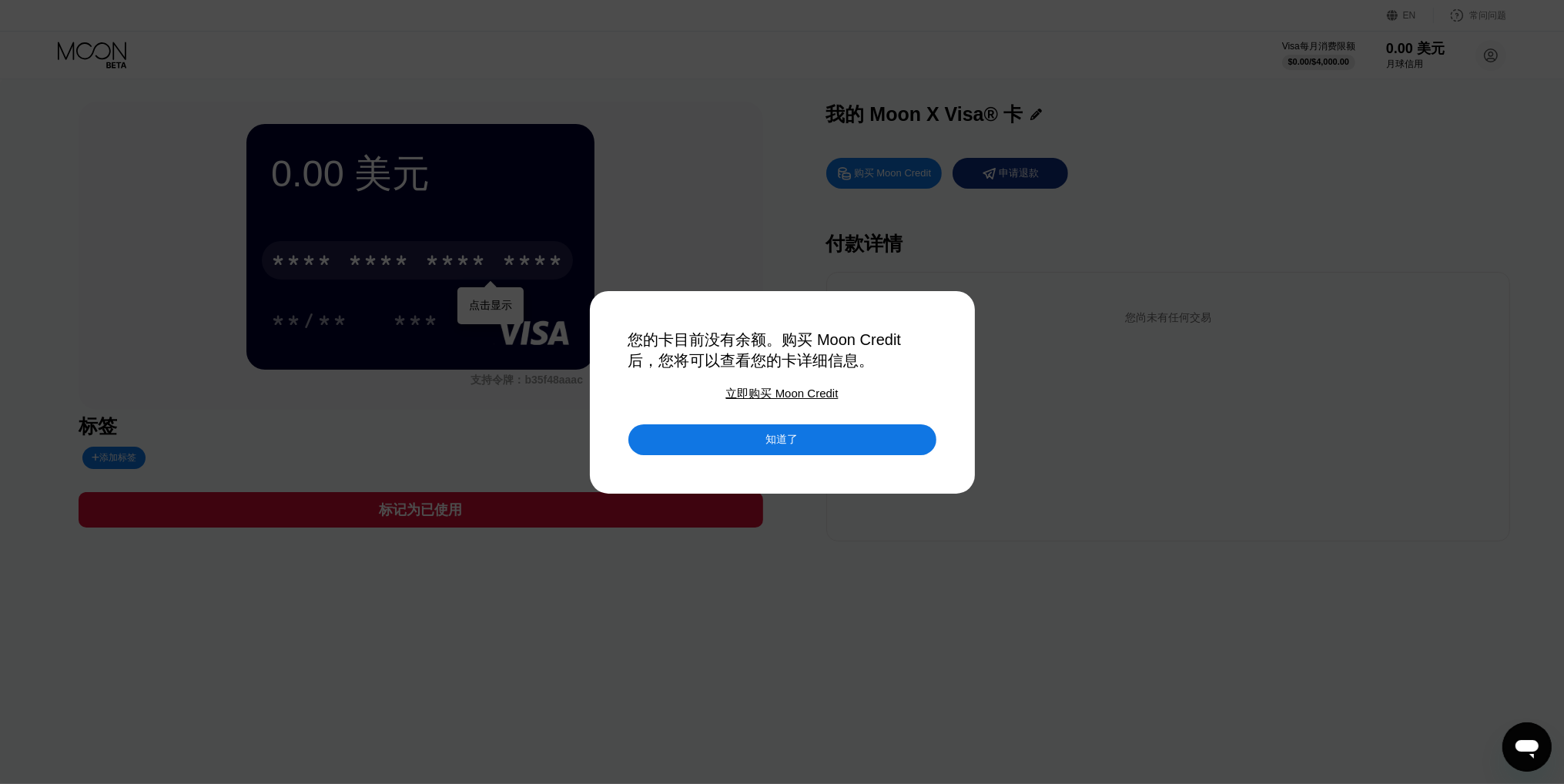
click at [733, 443] on div "知道了" at bounding box center [782, 439] width 308 height 30
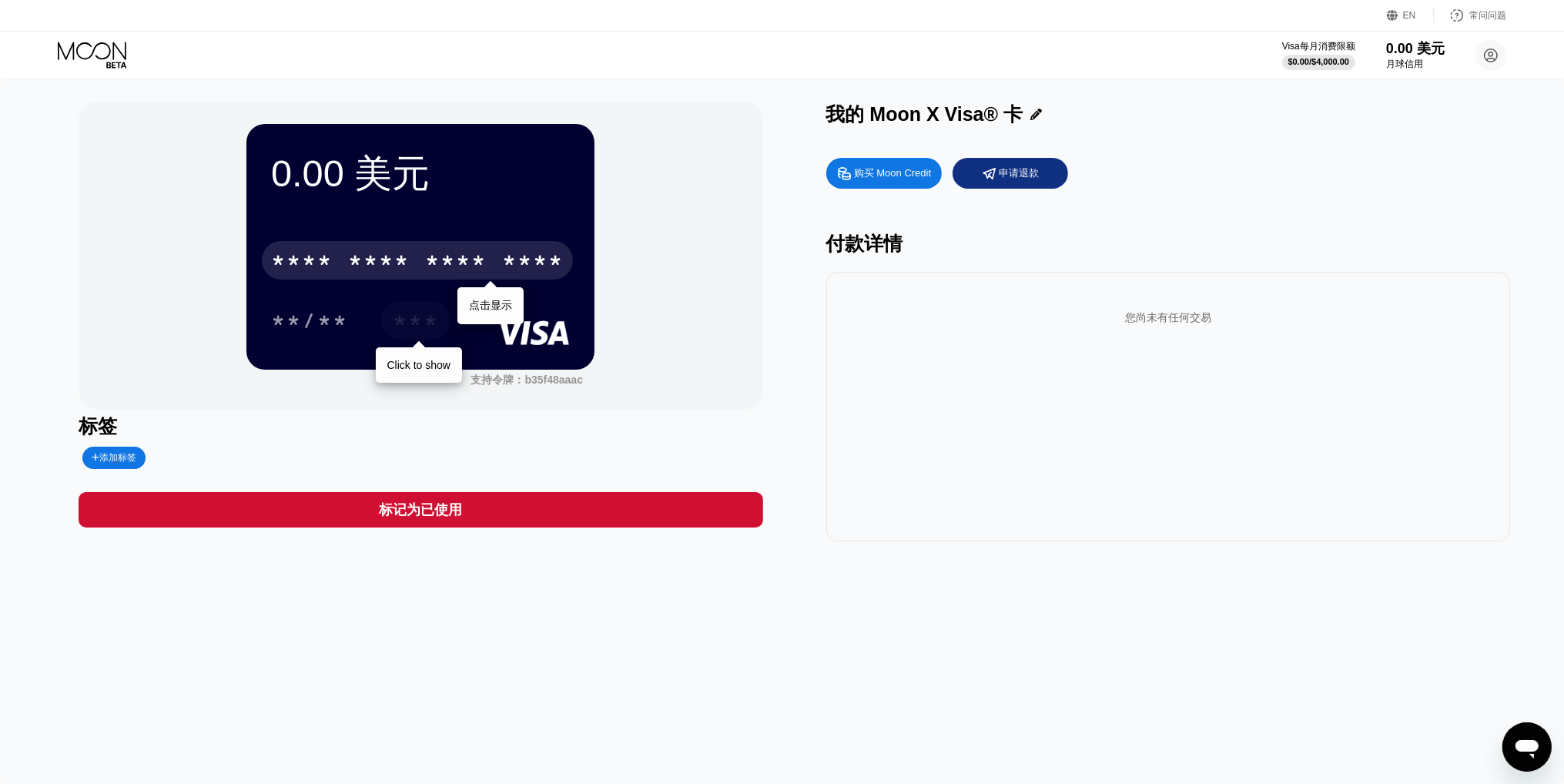
click at [436, 332] on font "***" at bounding box center [415, 323] width 46 height 24
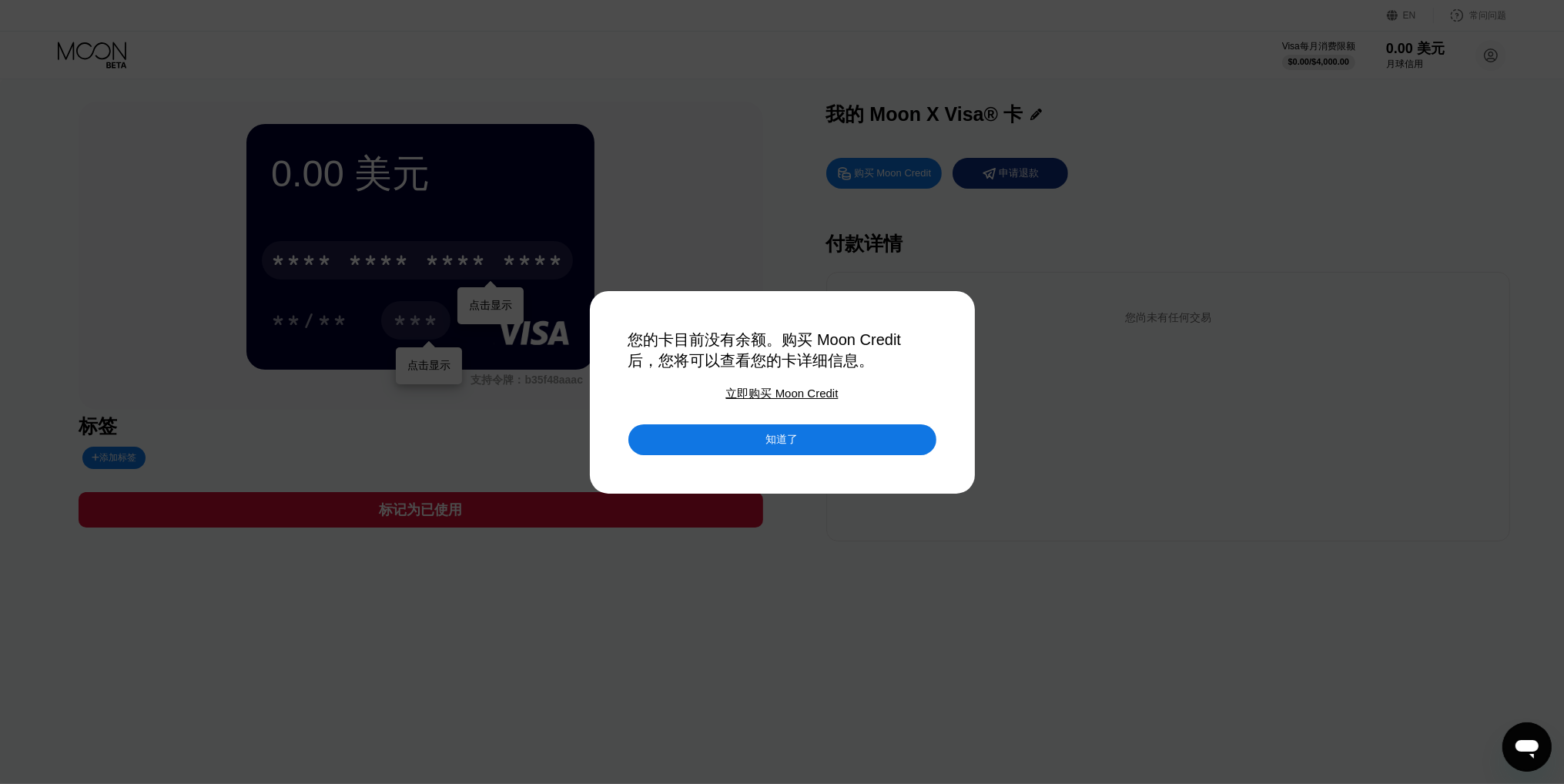
click at [755, 447] on div "知道了" at bounding box center [782, 439] width 308 height 30
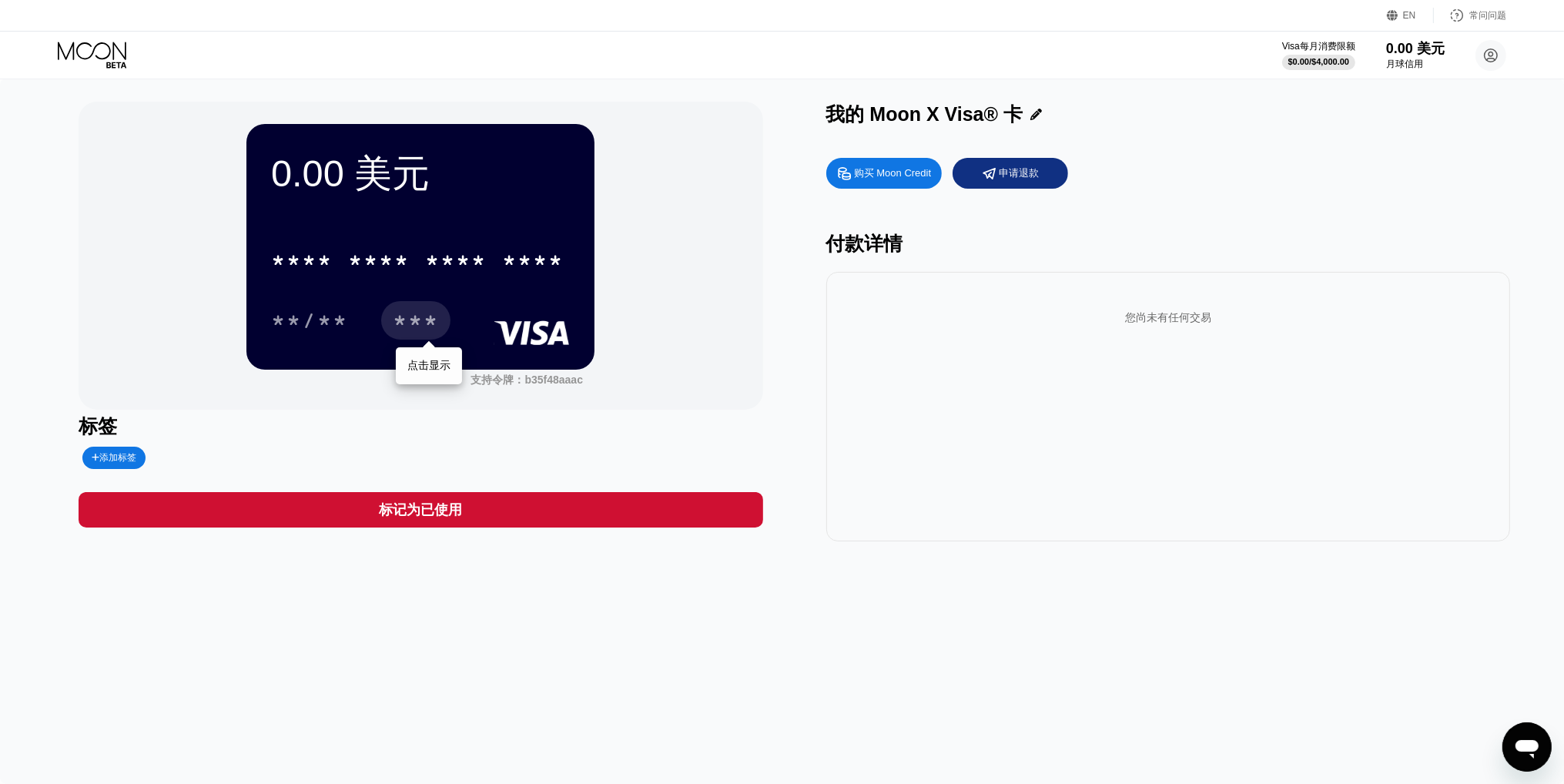
click at [392, 157] on font "0.00 美元" at bounding box center [350, 173] width 158 height 42
click at [311, 163] on font "0.00 美元" at bounding box center [350, 173] width 158 height 42
click at [530, 345] on rect at bounding box center [532, 332] width 77 height 24
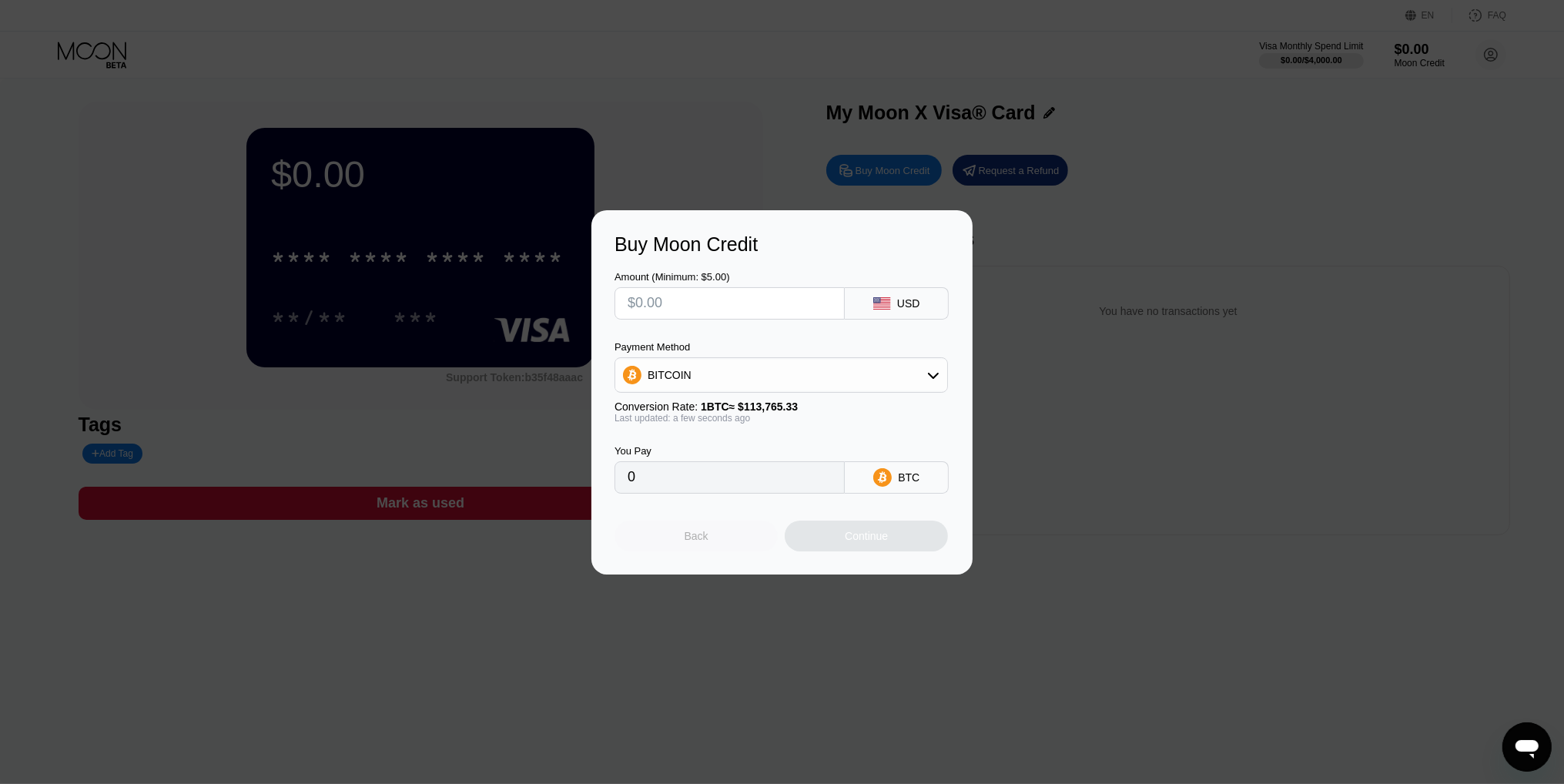
click at [718, 539] on div "Back" at bounding box center [696, 535] width 164 height 30
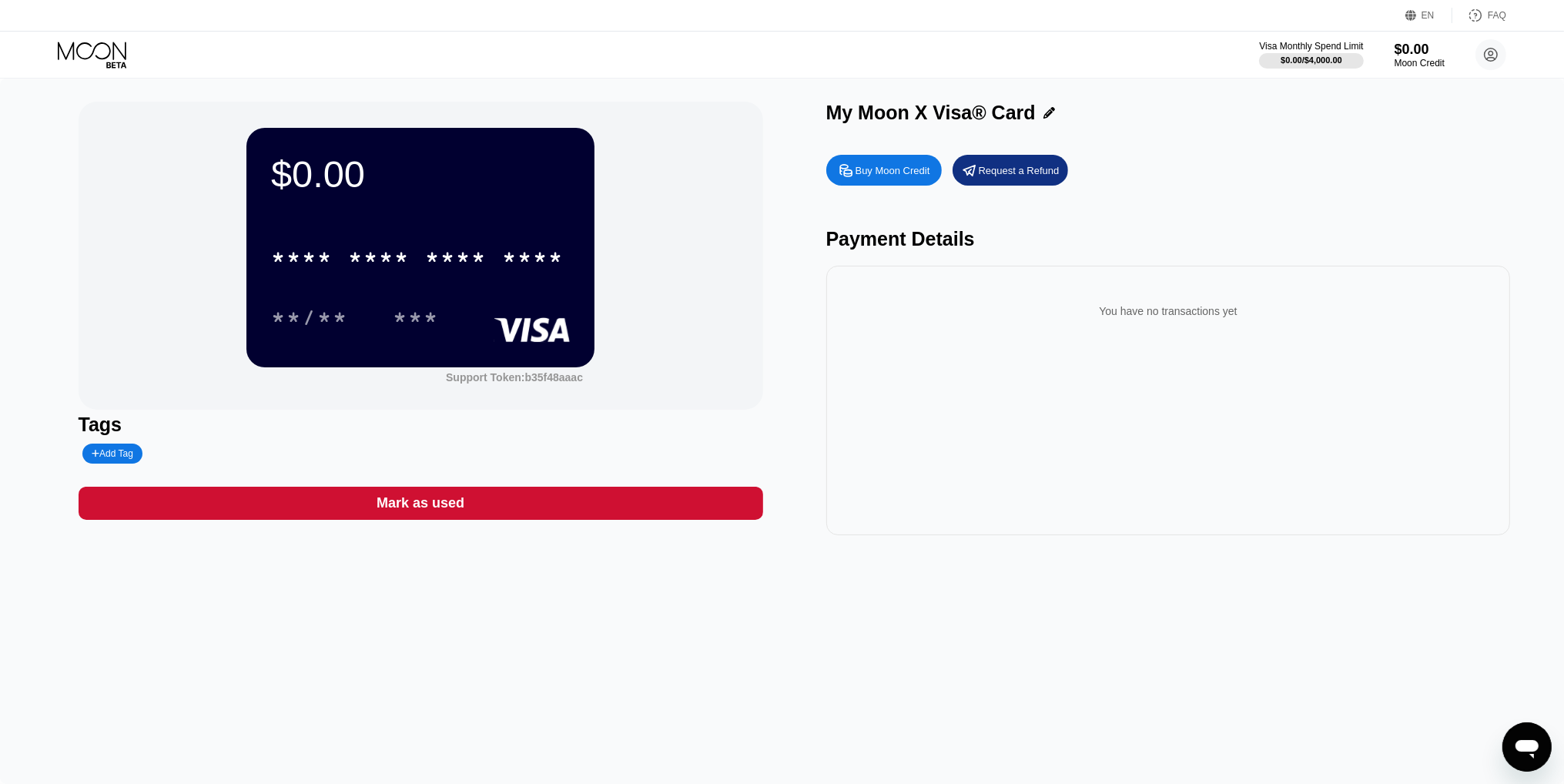
click at [533, 705] on div "$0.00 * * * * * * * * * * * * **** **/** *** Support Token: b35f48aaac Tags Add…" at bounding box center [782, 431] width 1564 height 705
click at [1487, 63] on circle at bounding box center [1490, 54] width 30 height 30
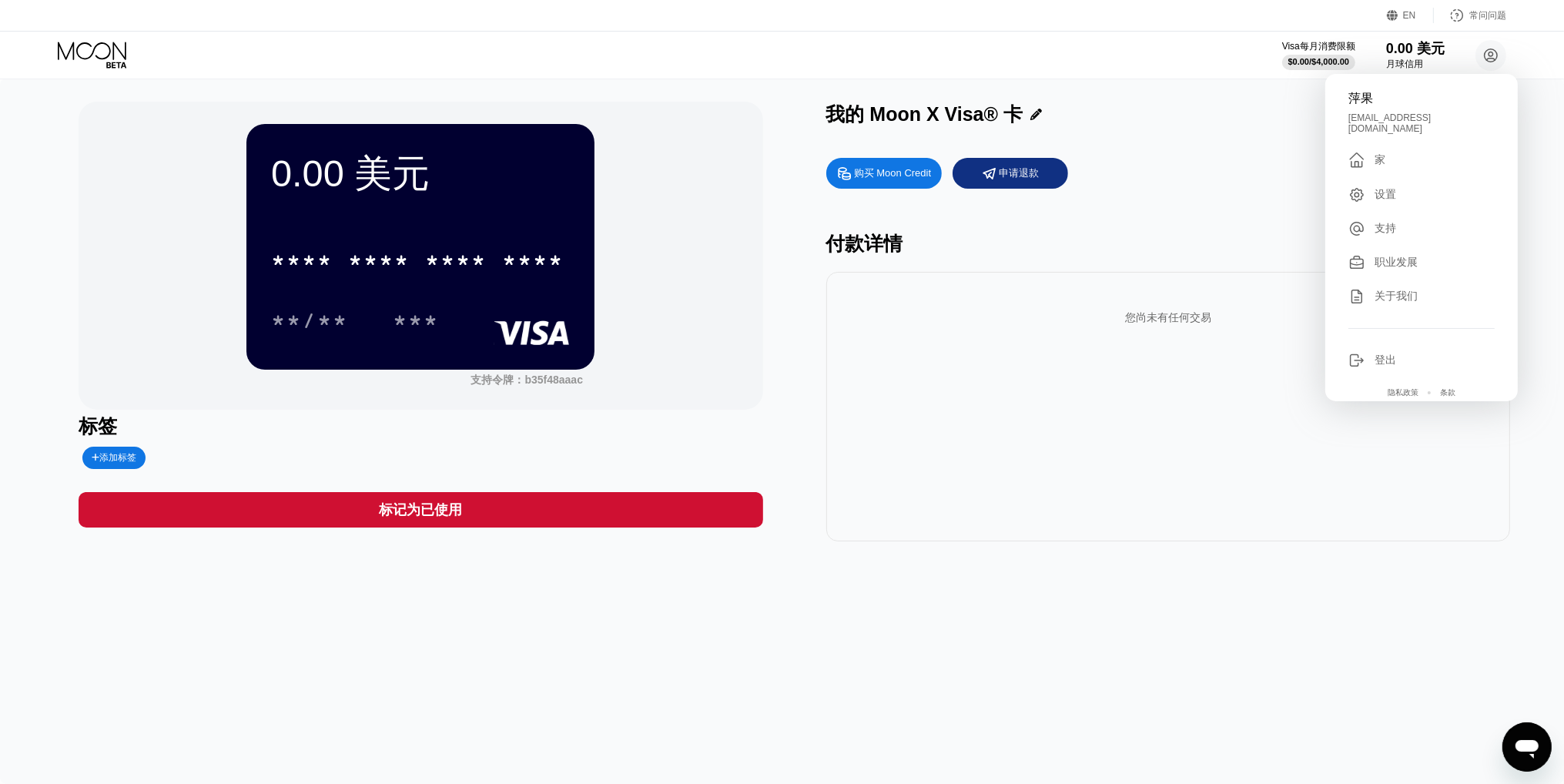
click at [1383, 188] on font "设置" at bounding box center [1385, 194] width 22 height 12
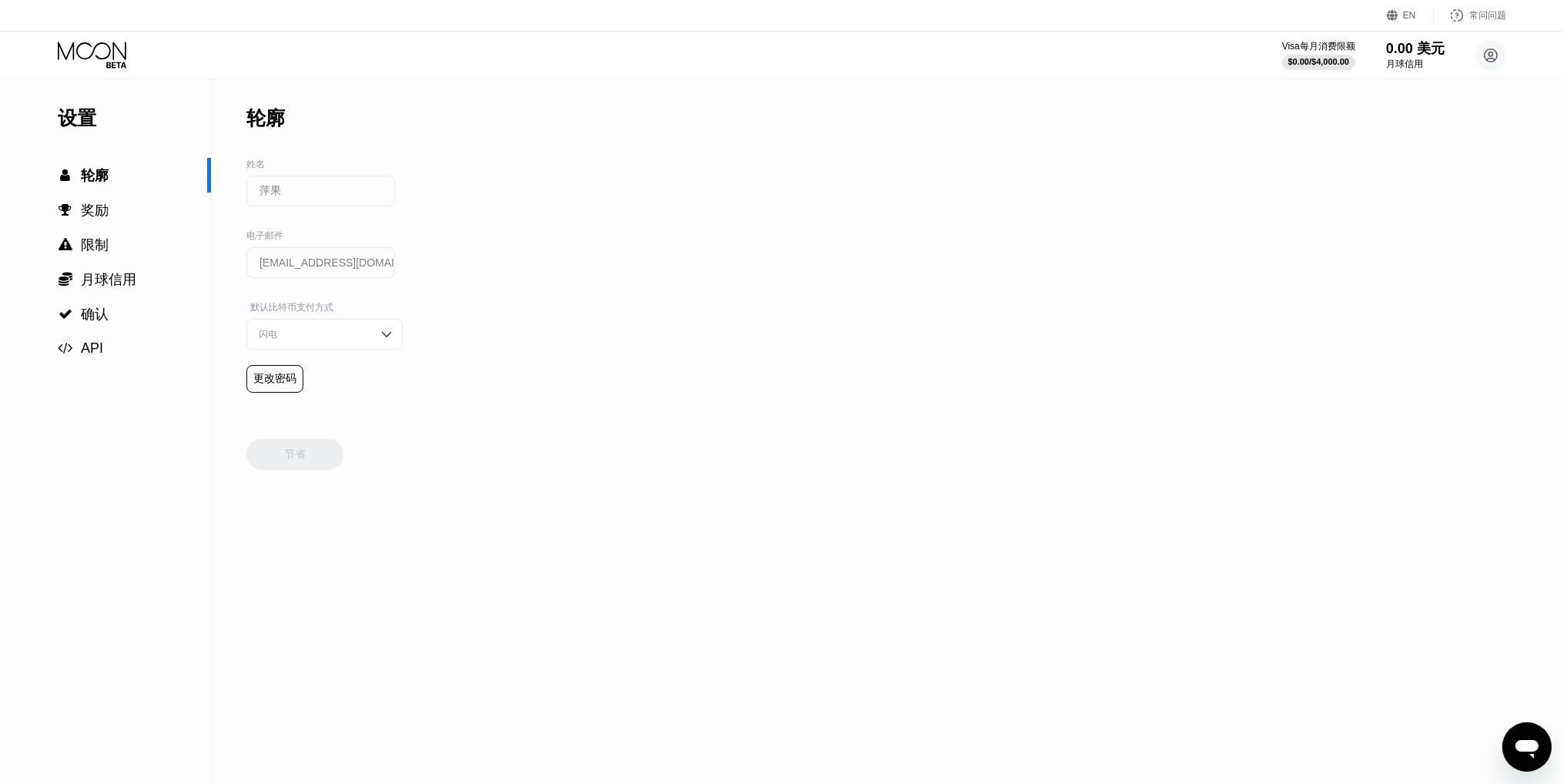
click at [321, 337] on div "闪电" at bounding box center [313, 334] width 117 height 13
click at [560, 371] on div "设置  轮廓  奖励  限制  月球信用  确认  API 轮廓 姓名 萍果 电子邮件 pguo8566@gmail.com 默认比特币支付方式 …" at bounding box center [782, 431] width 1564 height 705
click at [556, 373] on div "设置  轮廓  奖励  限制  月球信用  确认  API 轮廓 姓名 萍果 电子邮件 pguo8566@gmail.com 默认比特币支付方式 …" at bounding box center [782, 431] width 1564 height 705
click at [111, 59] on icon at bounding box center [93, 55] width 71 height 27
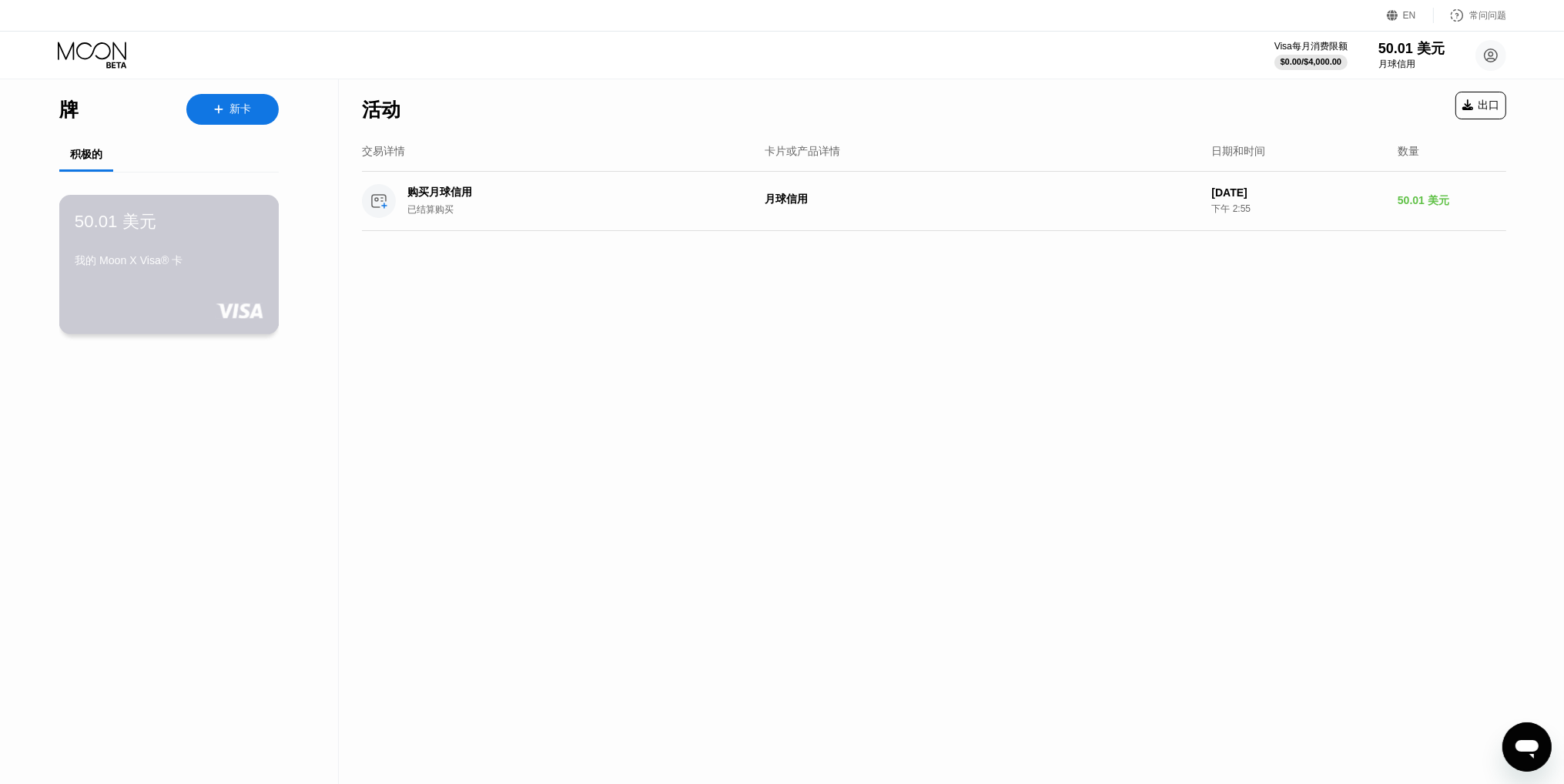
click at [176, 265] on font "我的 Moon X Visa® 卡" at bounding box center [129, 260] width 109 height 12
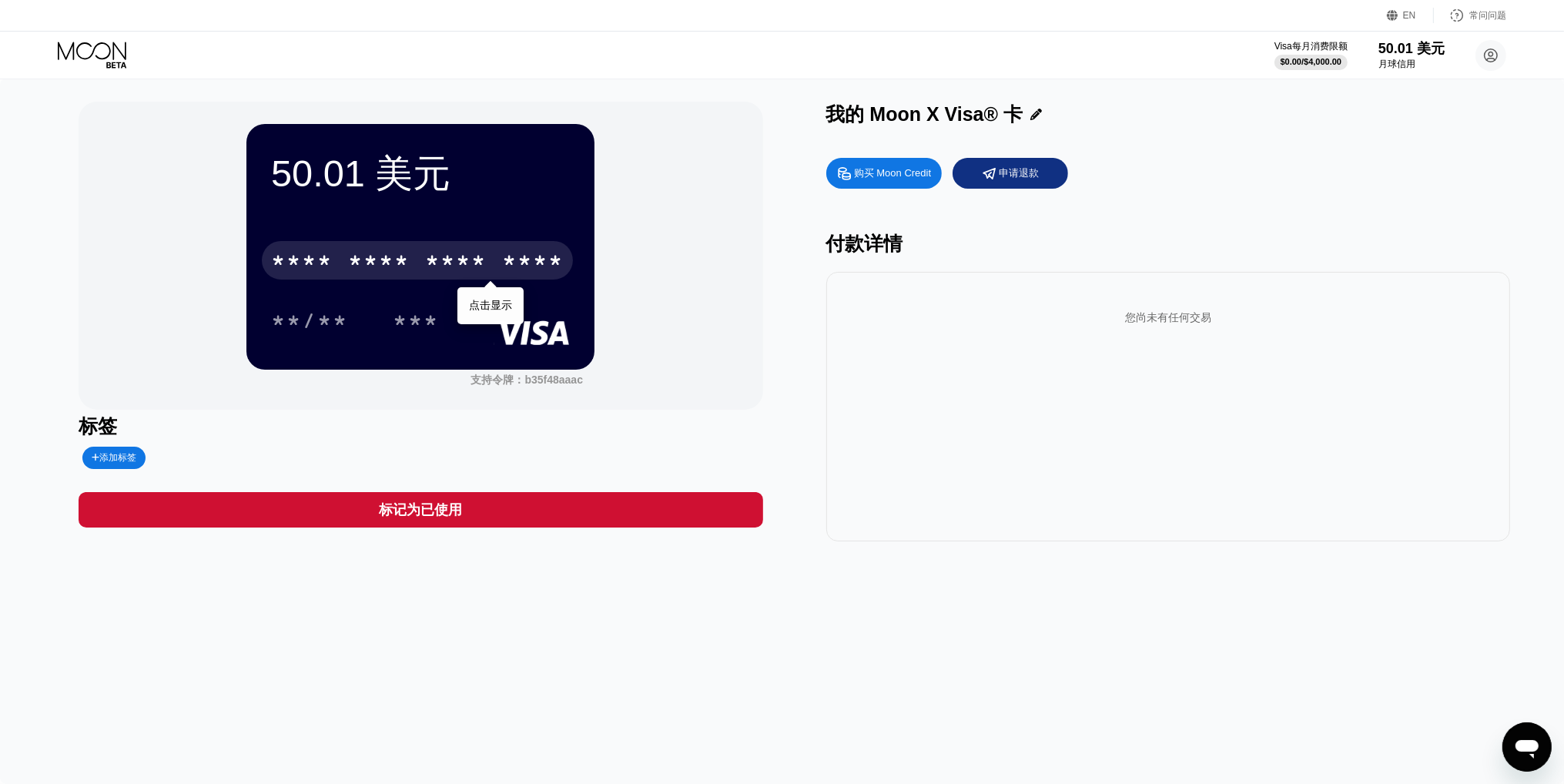
click at [412, 253] on div "* * * * * * * * * * * * ****" at bounding box center [417, 260] width 311 height 38
click at [506, 265] on font "2442" at bounding box center [533, 263] width 62 height 24
click at [549, 256] on font "2442" at bounding box center [533, 263] width 62 height 24
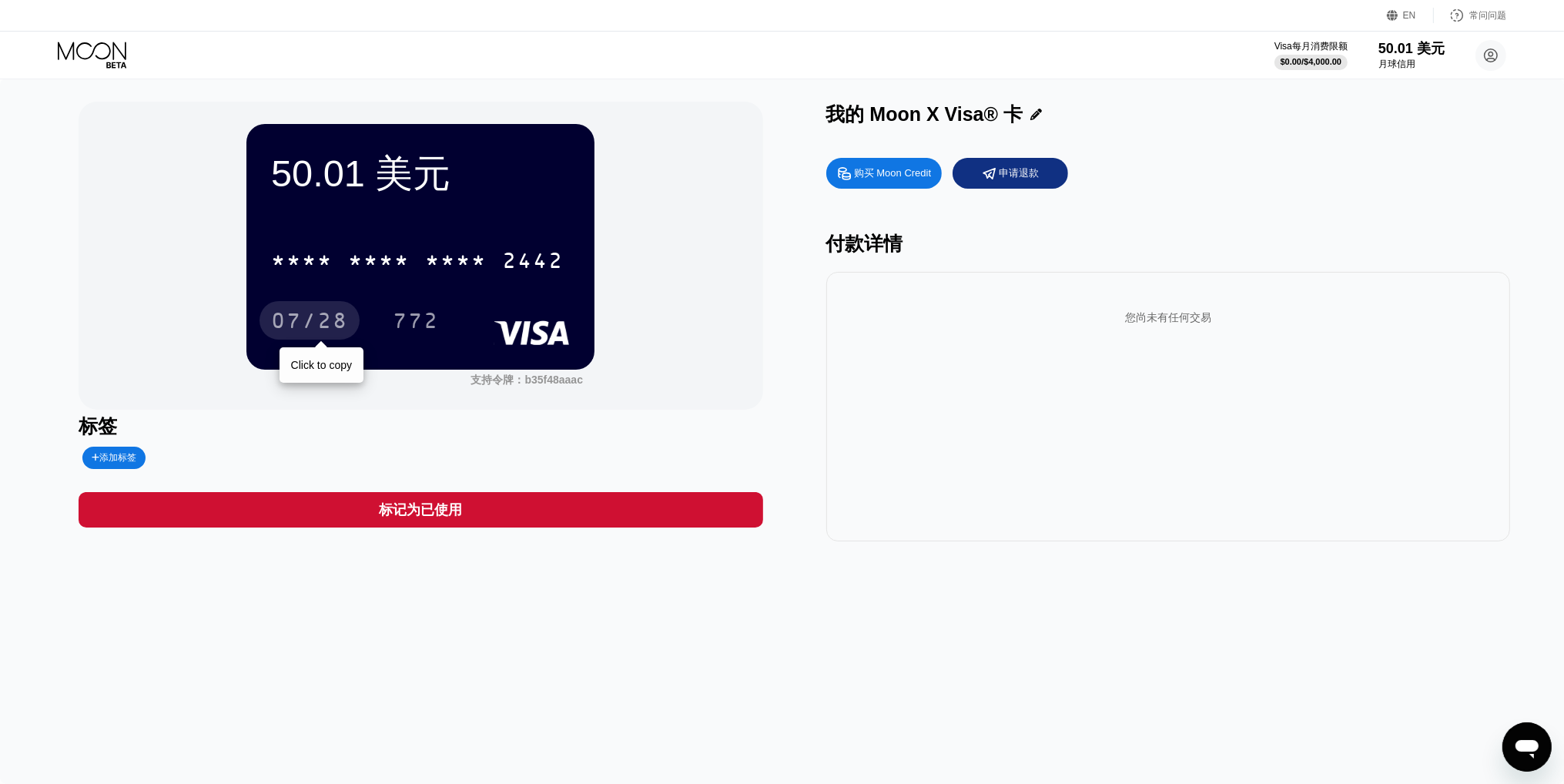
click at [330, 335] on font "07/28" at bounding box center [309, 323] width 77 height 24
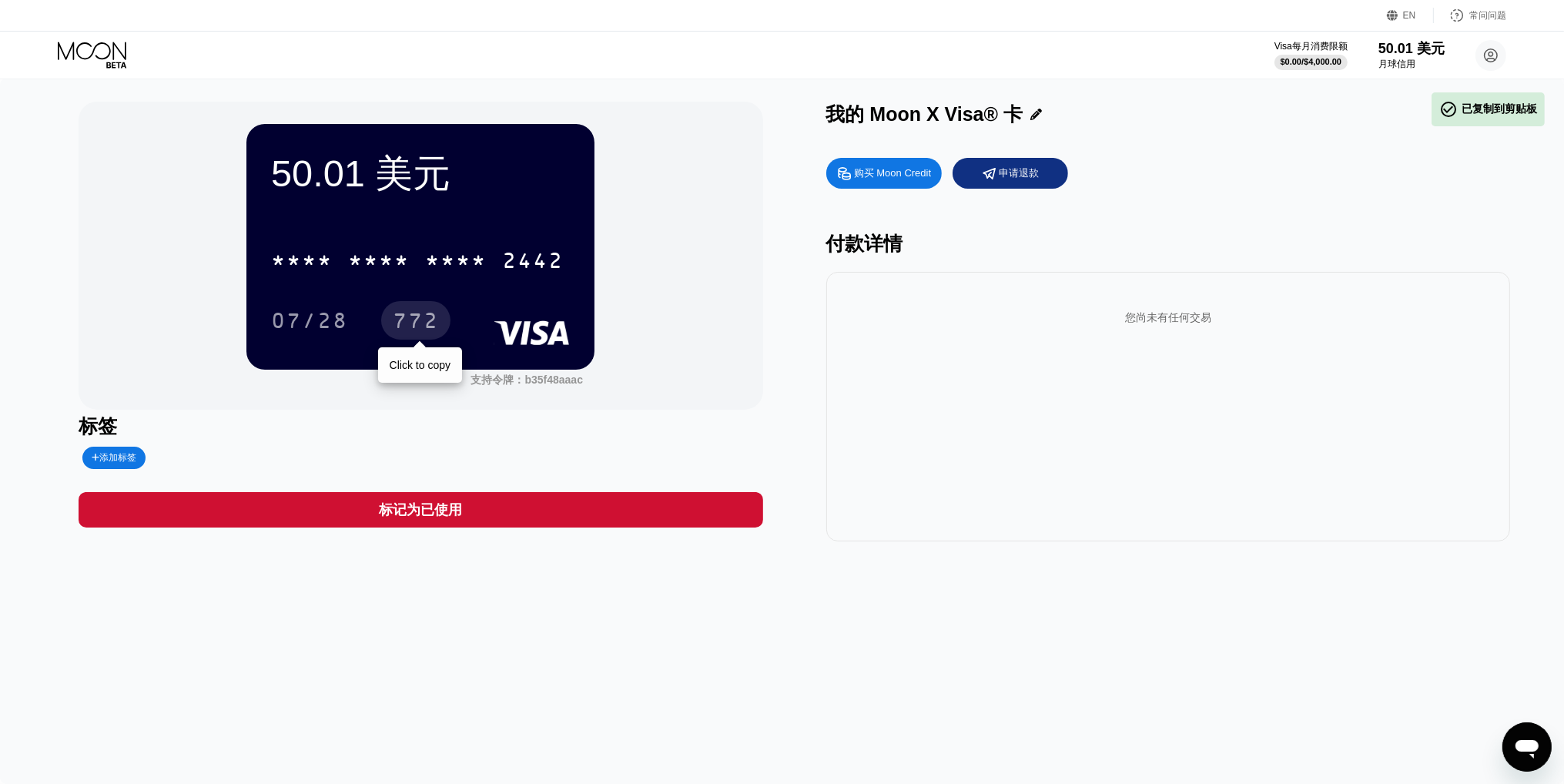
click at [433, 325] on font "772" at bounding box center [415, 323] width 46 height 24
drag, startPoint x: 429, startPoint y: 65, endPoint x: 438, endPoint y: 67, distance: 9.2
click at [429, 65] on div "Visa每月消费限额 $0.00 / $4,000.00 50.01 美元 月球信用 萍果 pguo8566@gmail.com  家 设置 支持 职业发展…" at bounding box center [782, 55] width 1564 height 47
click at [366, 447] on div "添加标签" at bounding box center [252, 458] width 348 height 23
